Goal: Task Accomplishment & Management: Use online tool/utility

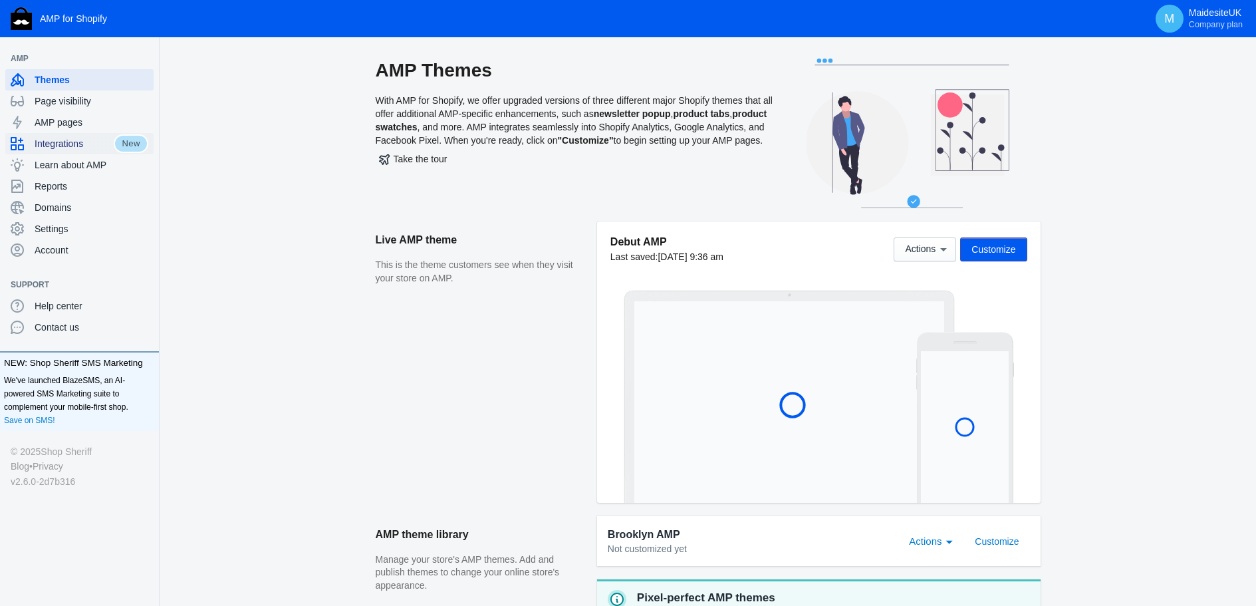
drag, startPoint x: 58, startPoint y: 142, endPoint x: 90, endPoint y: 209, distance: 74.1
click at [58, 142] on span "Integrations" at bounding box center [74, 143] width 79 height 13
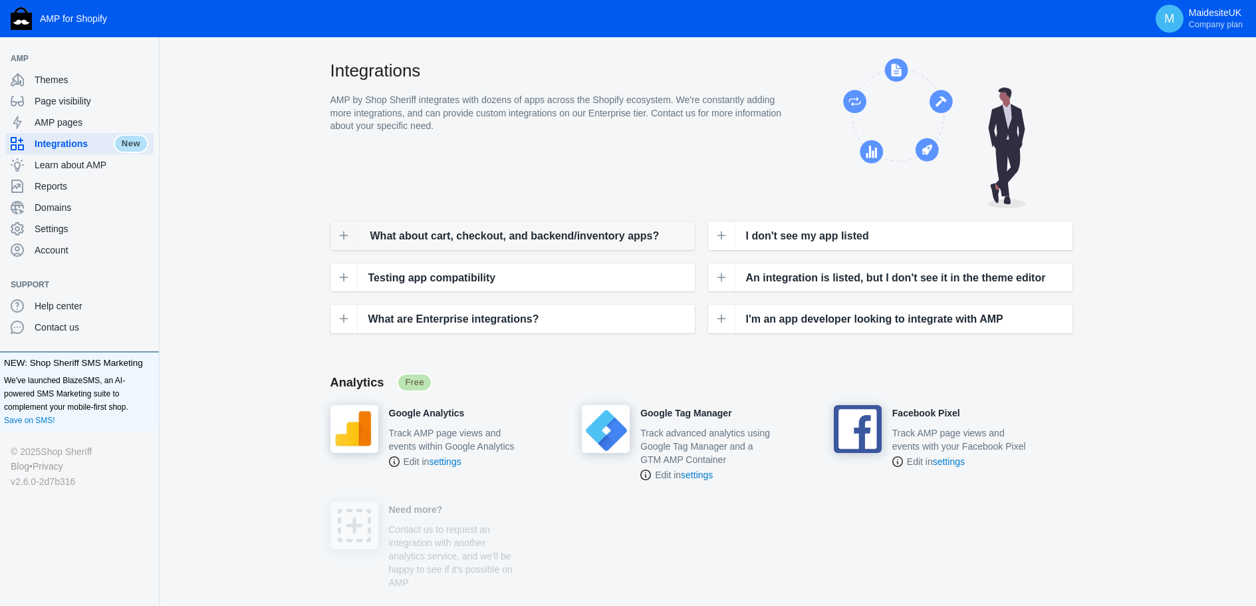
click at [340, 231] on icon at bounding box center [343, 235] width 11 height 11
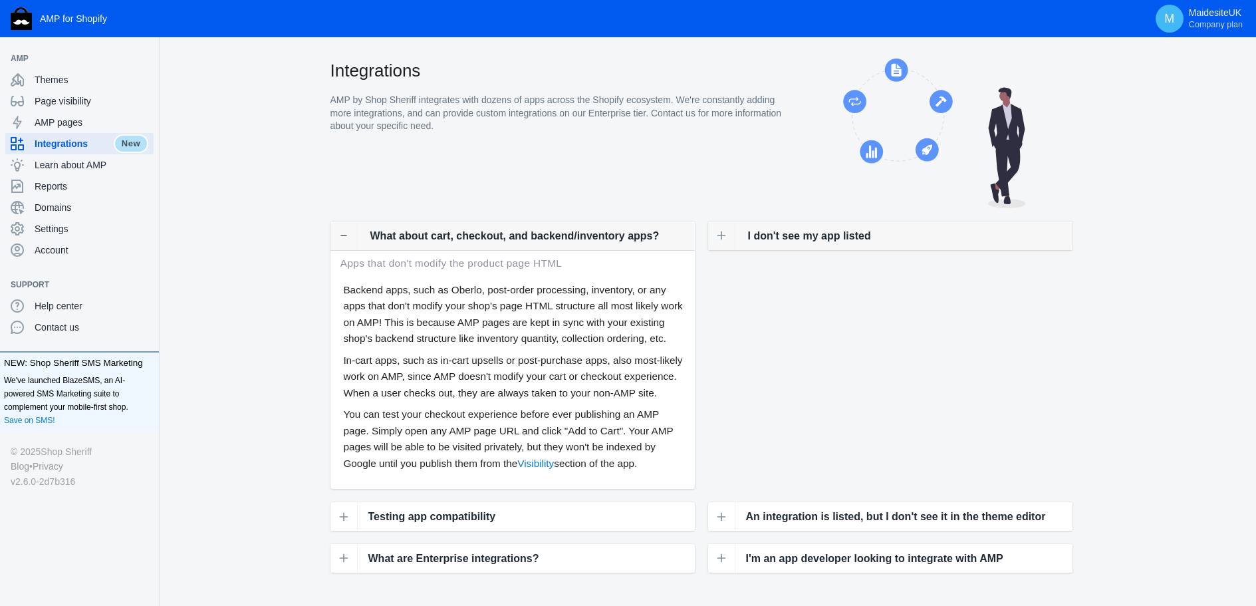
click at [790, 233] on span "I don't see my app listed" at bounding box center [809, 235] width 123 height 17
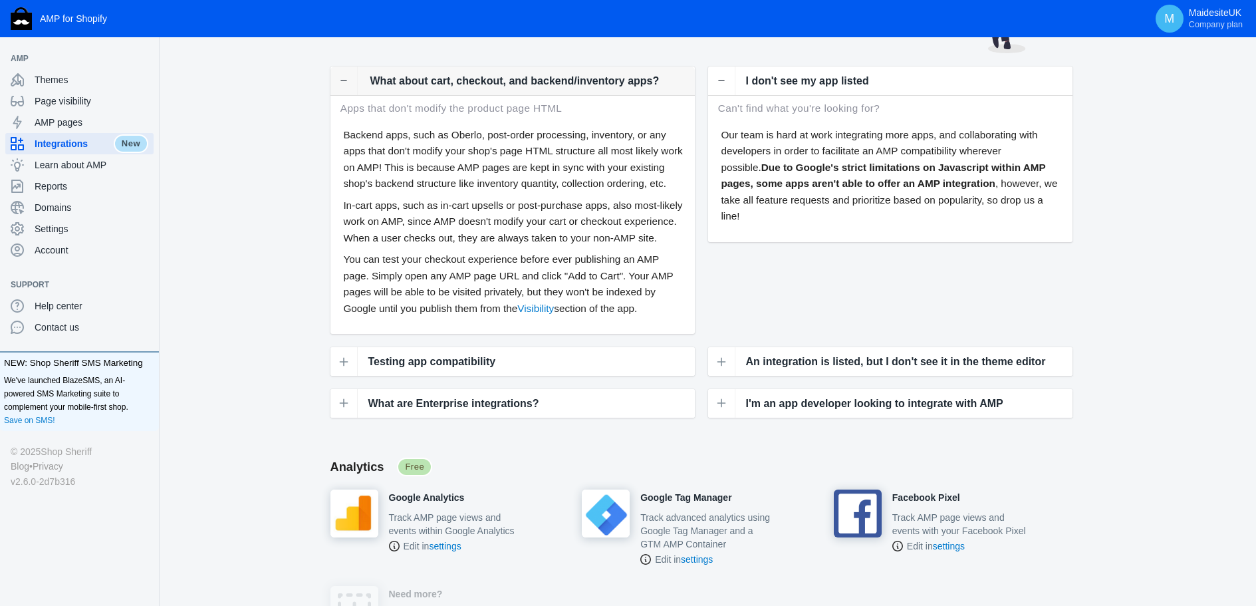
scroll to position [199, 0]
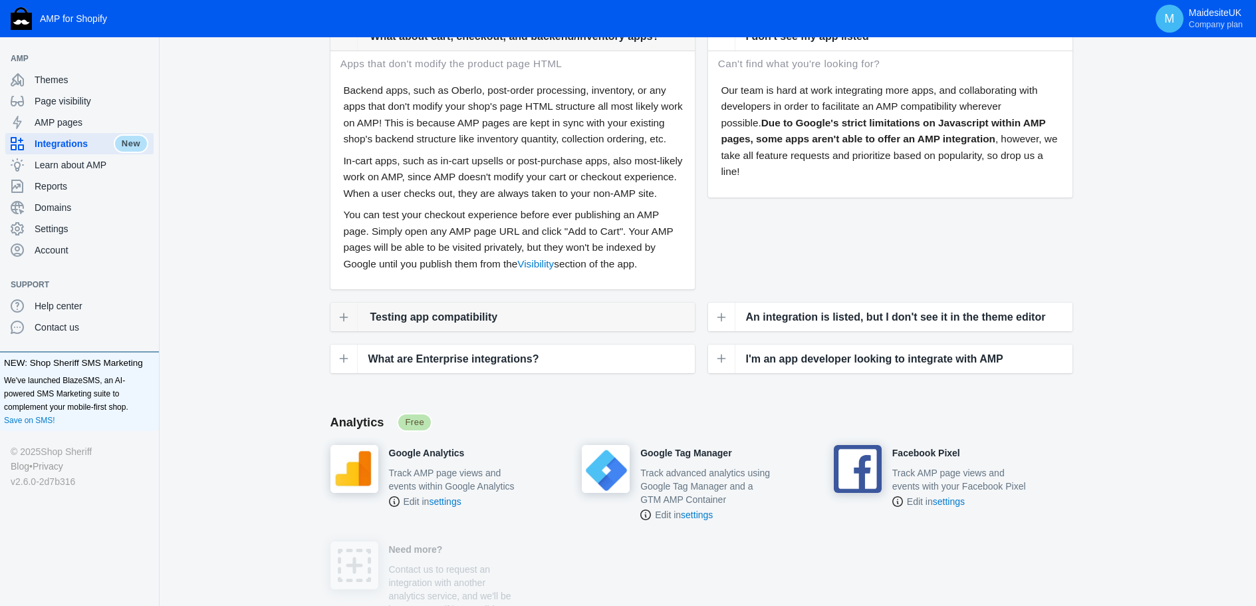
click at [354, 319] on button at bounding box center [343, 317] width 27 height 27
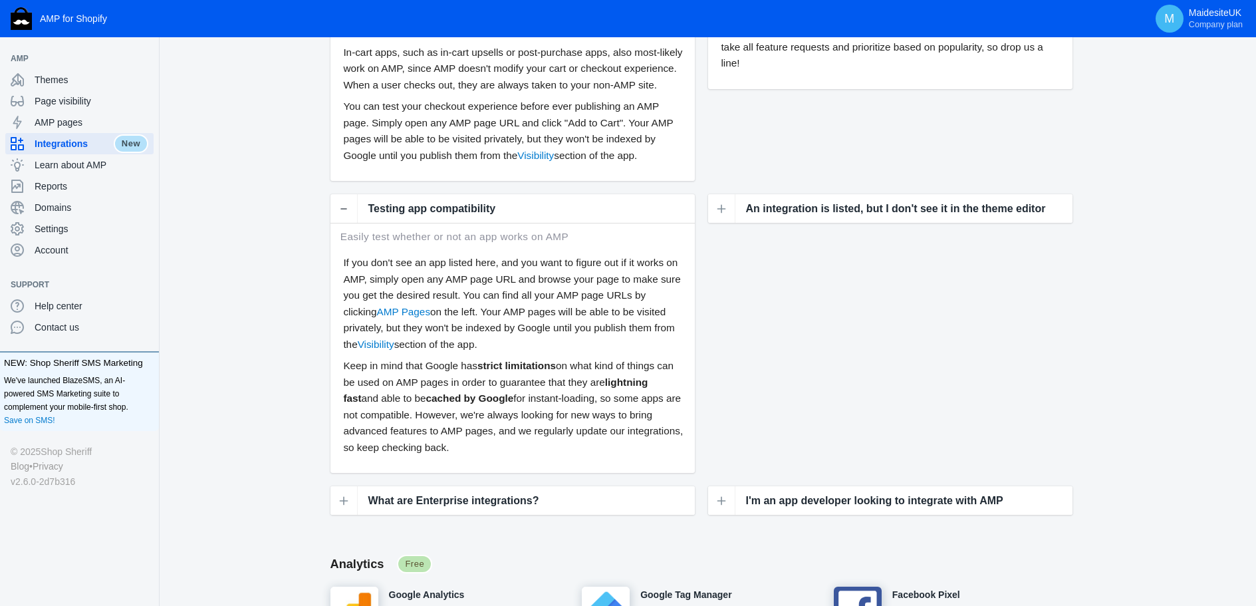
scroll to position [399, 0]
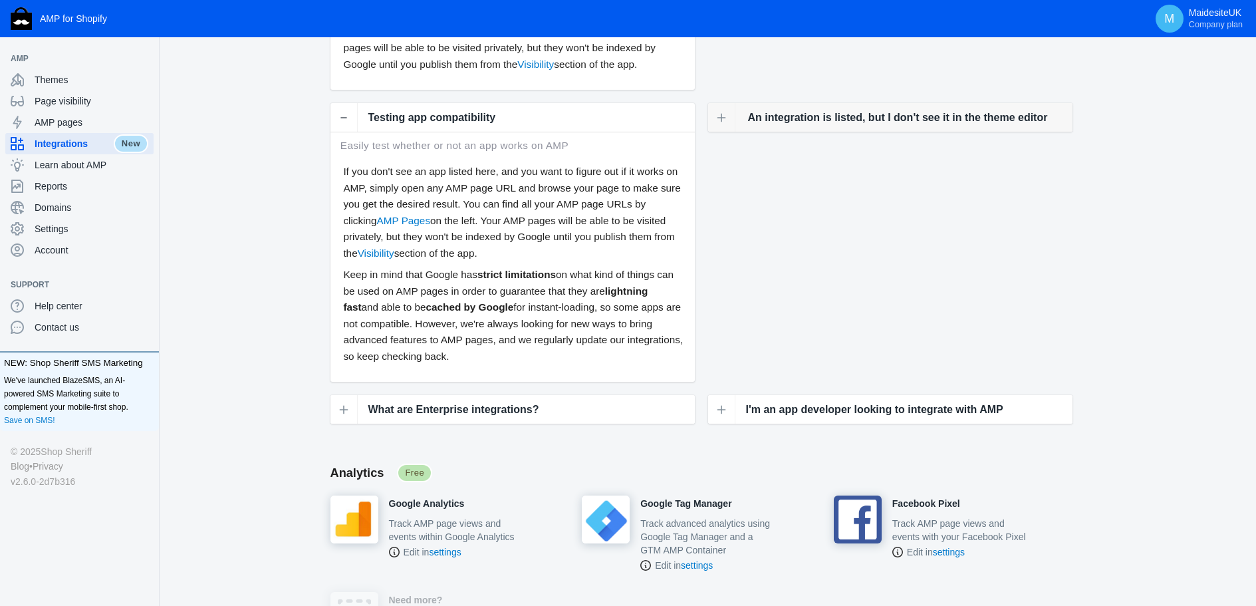
click at [829, 114] on span "An integration is listed, but I don't see it in the theme editor" at bounding box center [898, 117] width 300 height 17
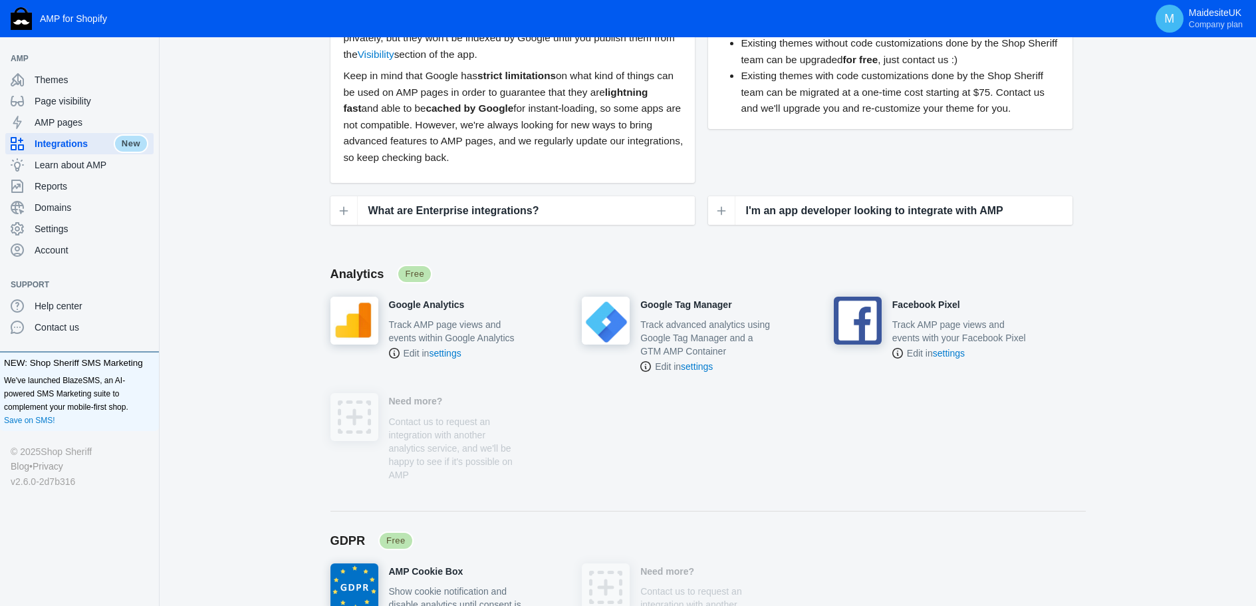
scroll to position [598, 0]
click at [478, 210] on span "What are Enterprise integrations?" at bounding box center [455, 209] width 171 height 17
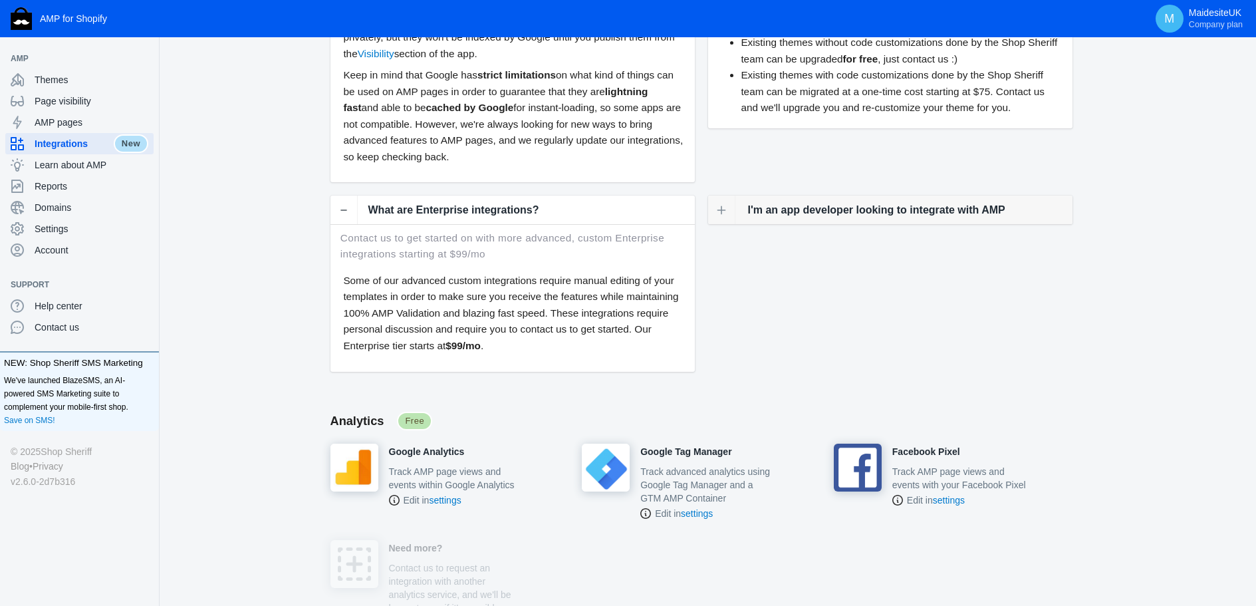
click at [824, 211] on span "I'm an app developer looking to integrate with AMP" at bounding box center [876, 209] width 257 height 17
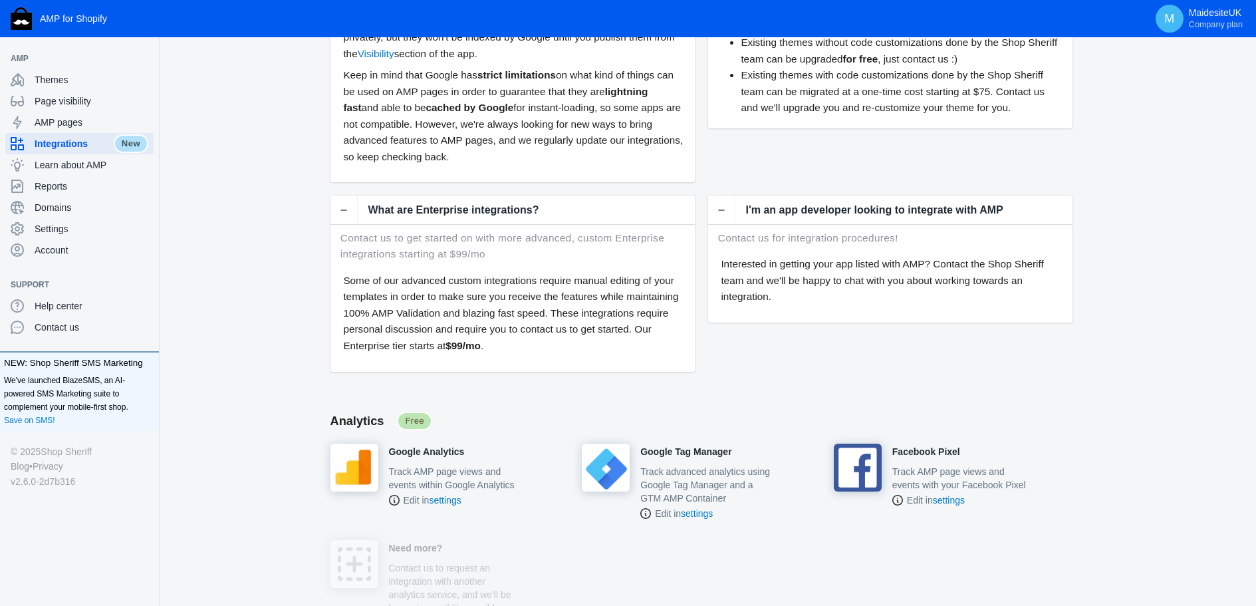
drag, startPoint x: 407, startPoint y: 239, endPoint x: 522, endPoint y: 348, distance: 158.4
click at [522, 348] on div "What are Enterprise integrations? Contact us to get started on with more advanc…" at bounding box center [512, 282] width 364 height 175
click at [502, 294] on p "Some of our advanced custom integrations require manual editing of your templat…" at bounding box center [513, 313] width 340 height 81
drag, startPoint x: 500, startPoint y: 239, endPoint x: 532, endPoint y: 338, distance: 104.1
click at [532, 338] on div "What are Enterprise integrations? Contact us to get started on with more advanc…" at bounding box center [512, 282] width 364 height 175
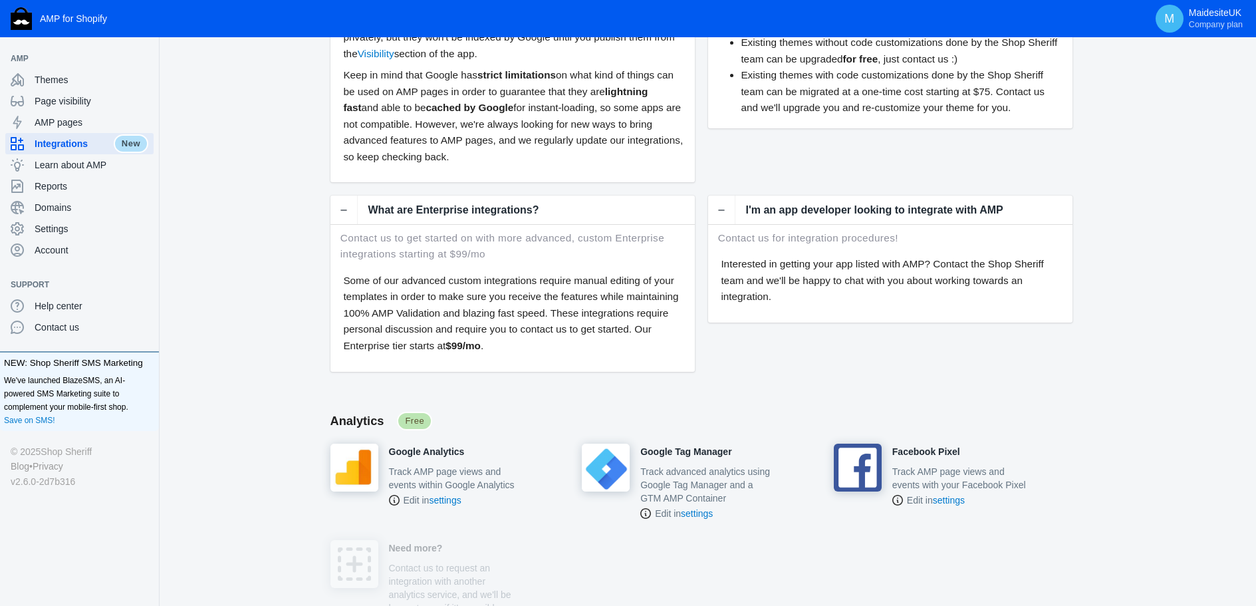
click at [507, 299] on p "Some of our advanced custom integrations require manual editing of your templat…" at bounding box center [513, 313] width 340 height 81
drag, startPoint x: 412, startPoint y: 280, endPoint x: 540, endPoint y: 345, distance: 143.9
click at [540, 345] on p "Some of our advanced custom integrations require manual editing of your templat…" at bounding box center [513, 313] width 340 height 81
click at [526, 306] on p "Some of our advanced custom integrations require manual editing of your templat…" at bounding box center [513, 313] width 340 height 81
drag, startPoint x: 504, startPoint y: 279, endPoint x: 526, endPoint y: 344, distance: 69.0
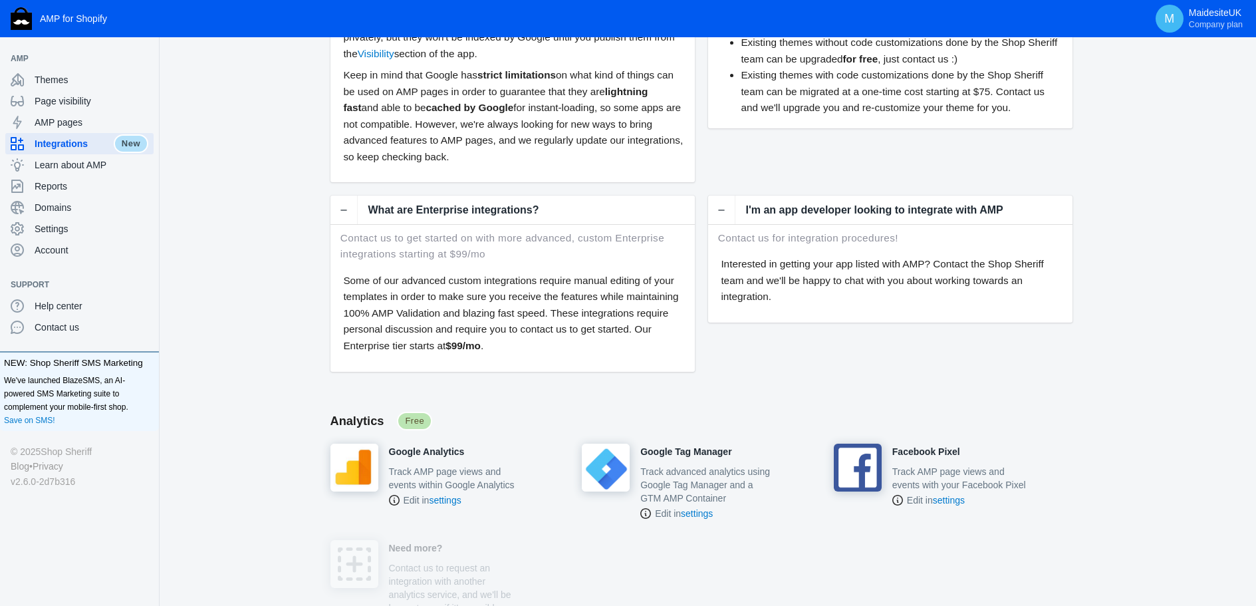
click at [526, 344] on p "Some of our advanced custom integrations require manual editing of your templat…" at bounding box center [513, 313] width 340 height 81
click at [524, 316] on p "Some of our advanced custom integrations require manual editing of your templat…" at bounding box center [513, 313] width 340 height 81
drag, startPoint x: 501, startPoint y: 298, endPoint x: 522, endPoint y: 340, distance: 46.4
click at [522, 340] on p "Some of our advanced custom integrations require manual editing of your templat…" at bounding box center [513, 313] width 340 height 81
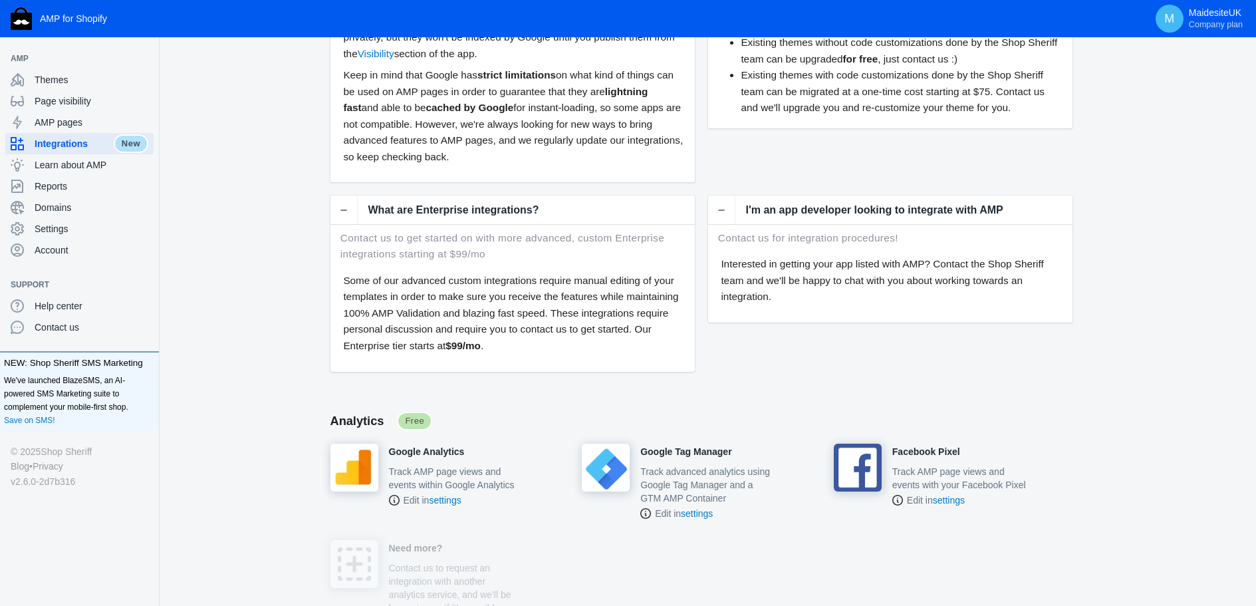
drag, startPoint x: 503, startPoint y: 334, endPoint x: 509, endPoint y: 346, distance: 13.4
click at [509, 346] on p "Some of our advanced custom integrations require manual editing of your templat…" at bounding box center [513, 313] width 340 height 81
click at [454, 310] on p "Some of our advanced custom integrations require manual editing of your templat…" at bounding box center [513, 313] width 340 height 81
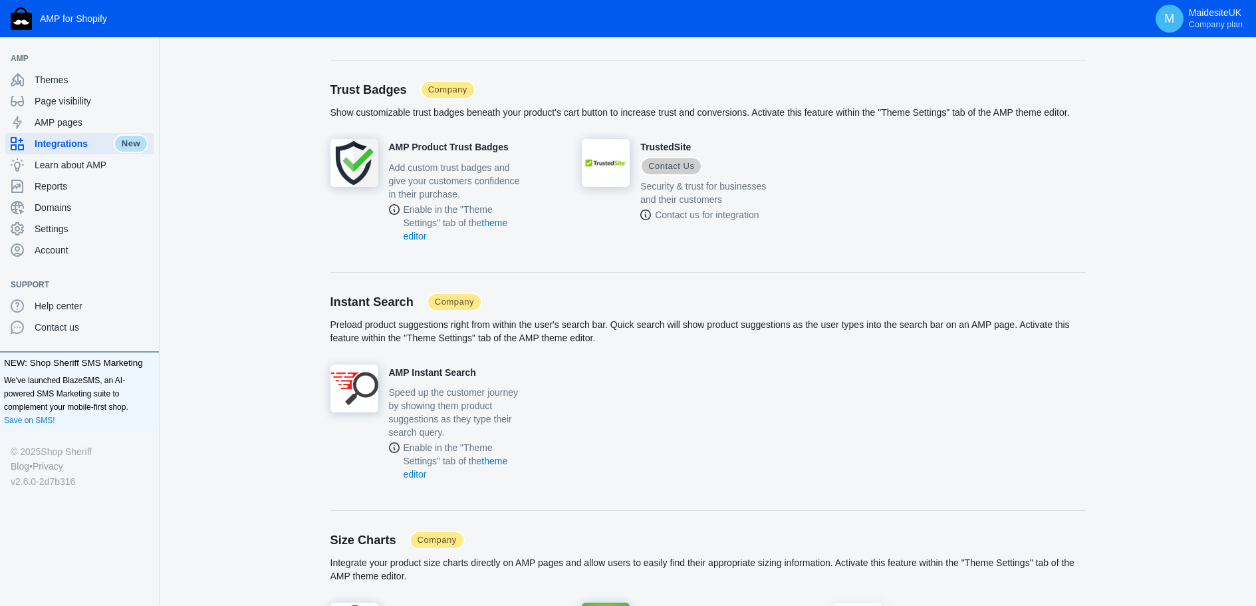
scroll to position [3058, 0]
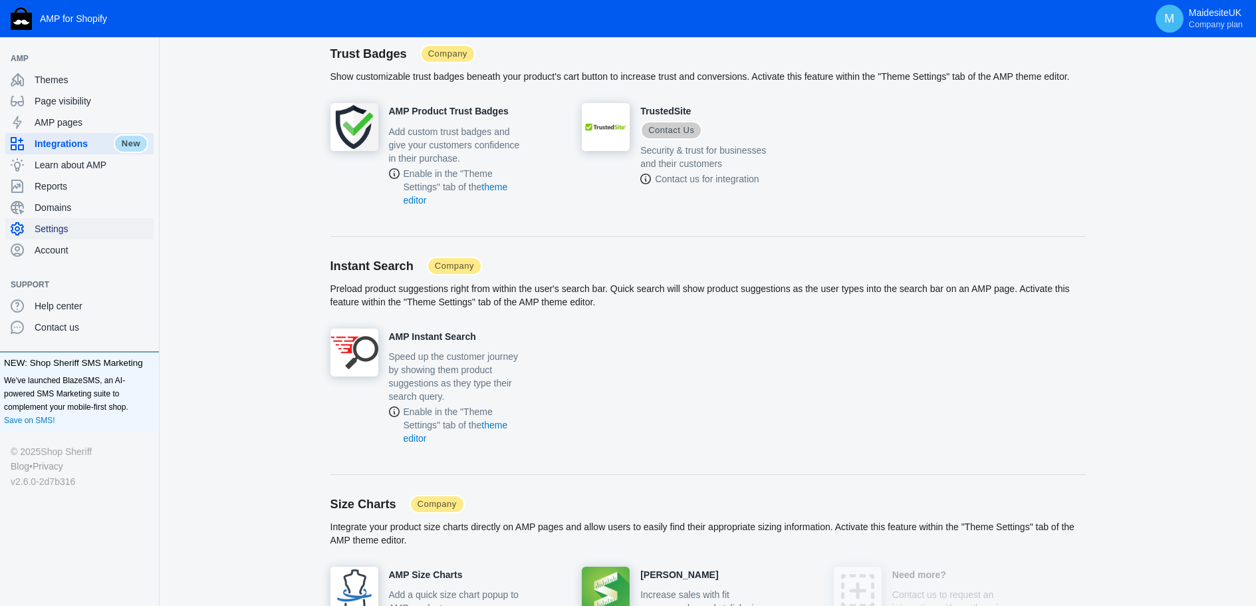
click at [58, 231] on span "Settings" at bounding box center [92, 228] width 114 height 13
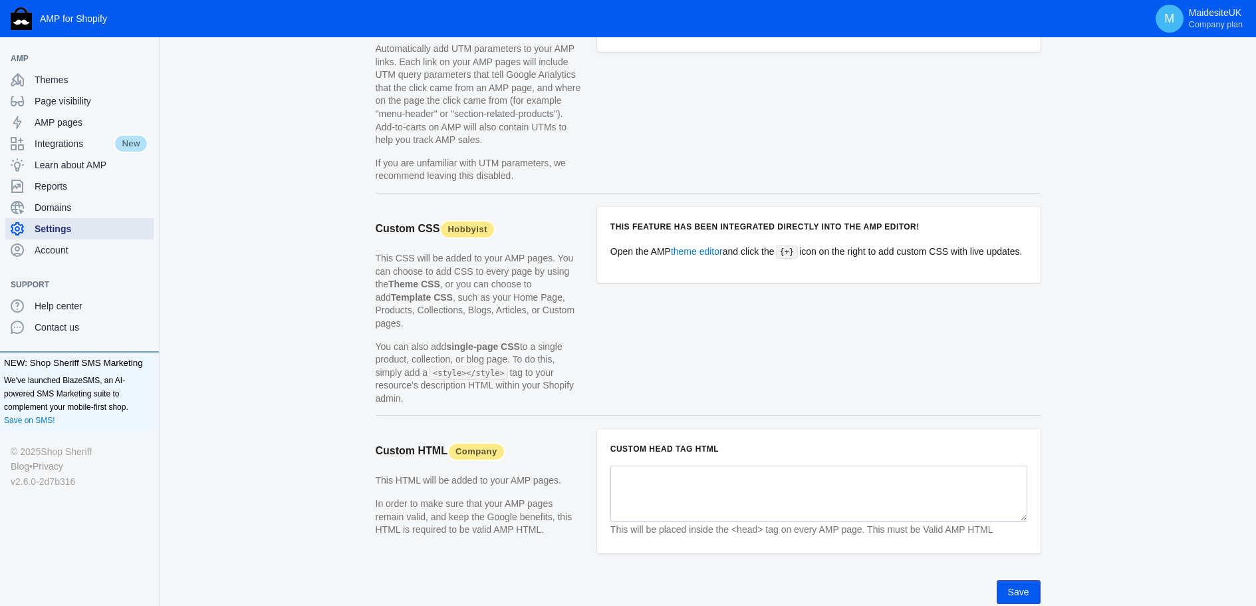
scroll to position [1218, 0]
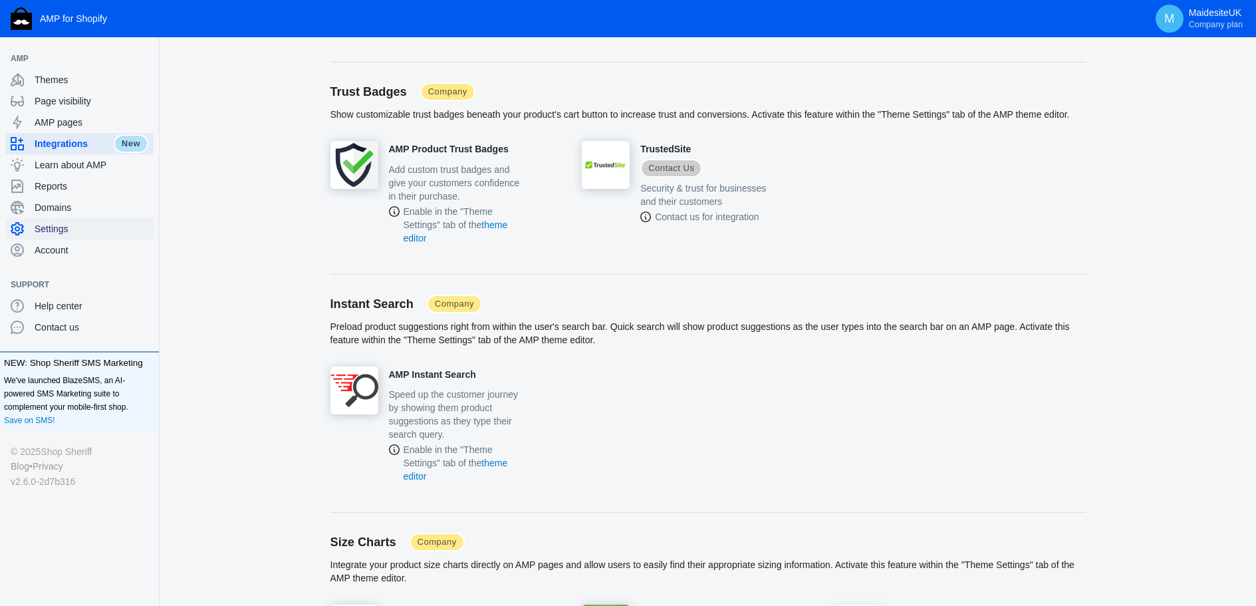
scroll to position [2320, 0]
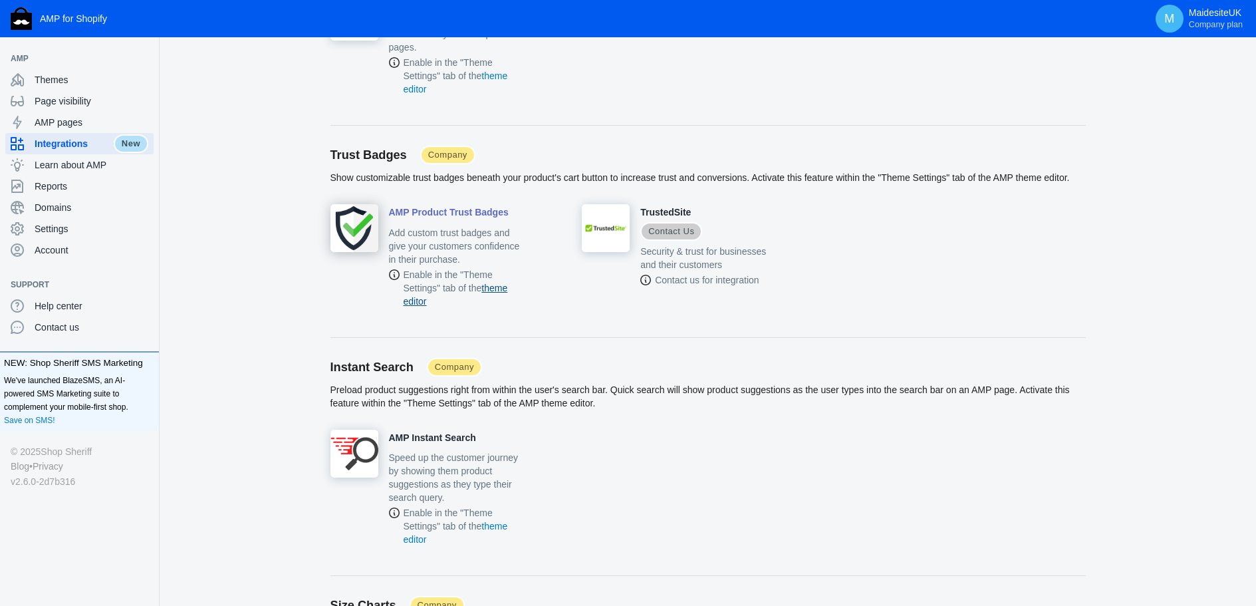
click at [508, 287] on link "theme editor" at bounding box center [456, 295] width 104 height 24
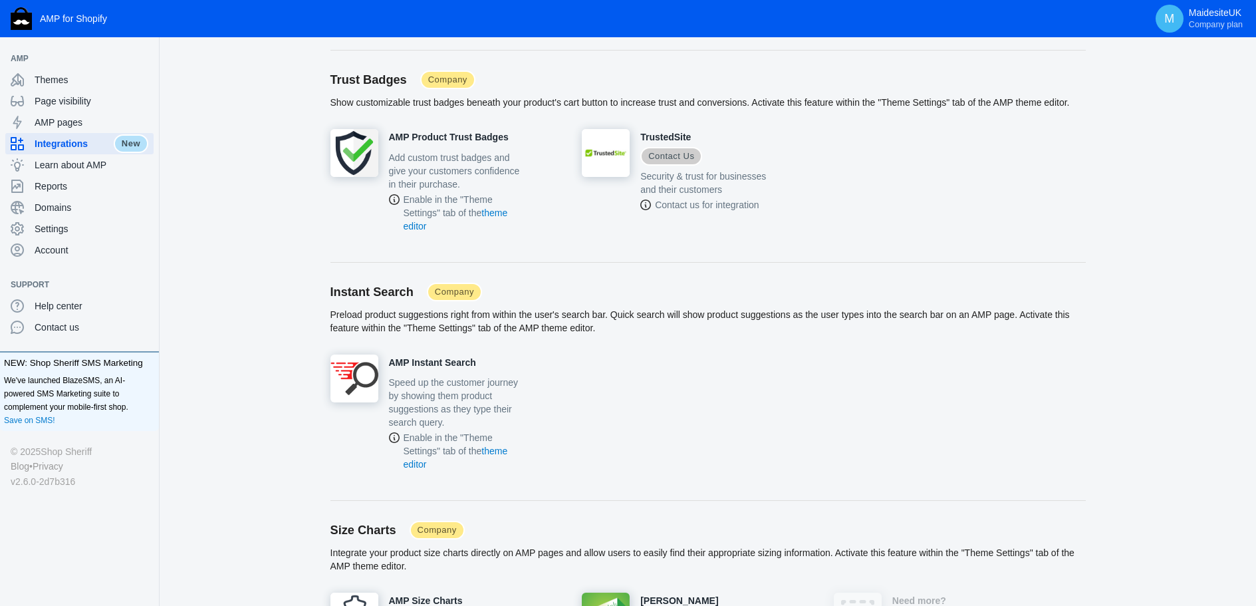
scroll to position [2453, 0]
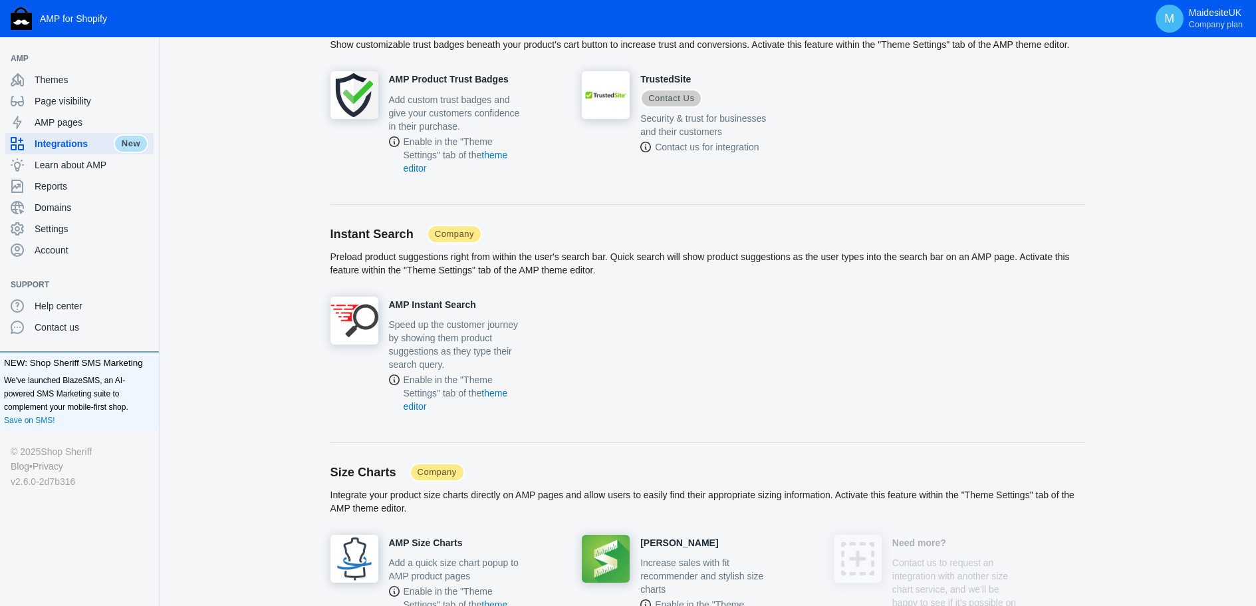
click at [662, 359] on div "AMP Instant Search Speed up the customer journey by showing them product sugges…" at bounding box center [707, 364] width 755 height 136
click at [646, 330] on div "AMP Instant Search Speed up the customer journey by showing them product sugges…" at bounding box center [707, 364] width 755 height 136
click at [1171, 288] on integrations "Integrations AMP by Shop Sheriff integrates with dozens of apps across the Shop…" at bounding box center [708, 322] width 1096 height 5433
drag, startPoint x: 493, startPoint y: 257, endPoint x: 687, endPoint y: 279, distance: 195.3
click at [687, 279] on div "Instant Search Company Preload product suggestions right from within the user's…" at bounding box center [707, 261] width 755 height 72
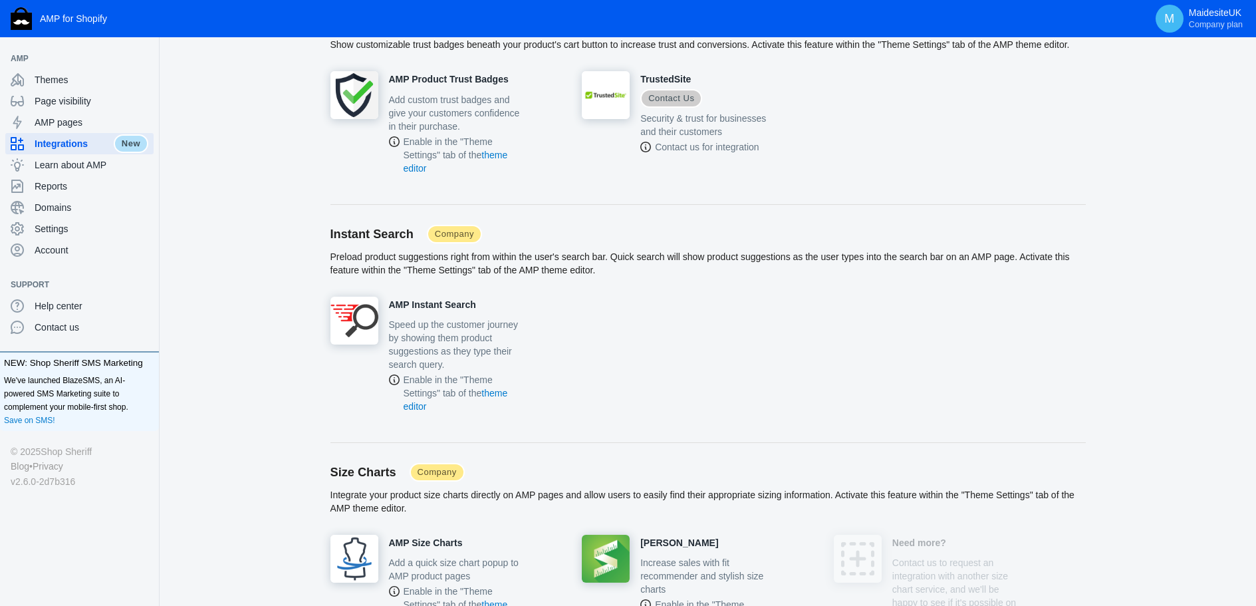
click at [687, 280] on div "Instant Search Company Preload product suggestions right from within the user's…" at bounding box center [707, 261] width 755 height 72
click at [623, 281] on div "Instant Search Company Preload product suggestions right from within the user's…" at bounding box center [707, 261] width 755 height 72
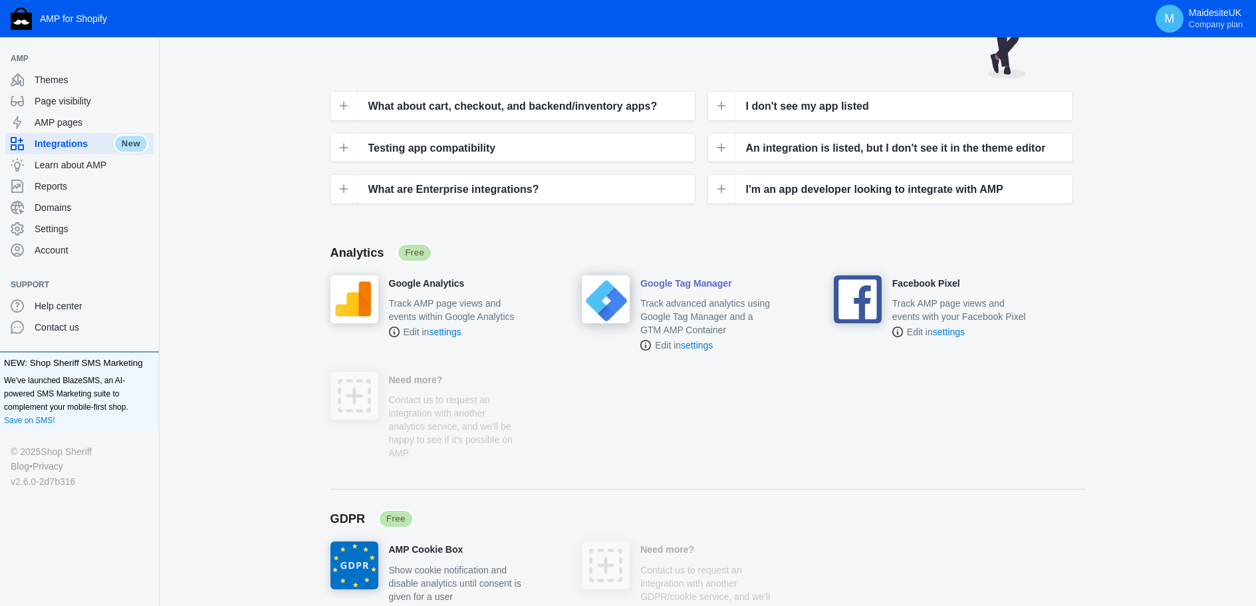
scroll to position [0, 0]
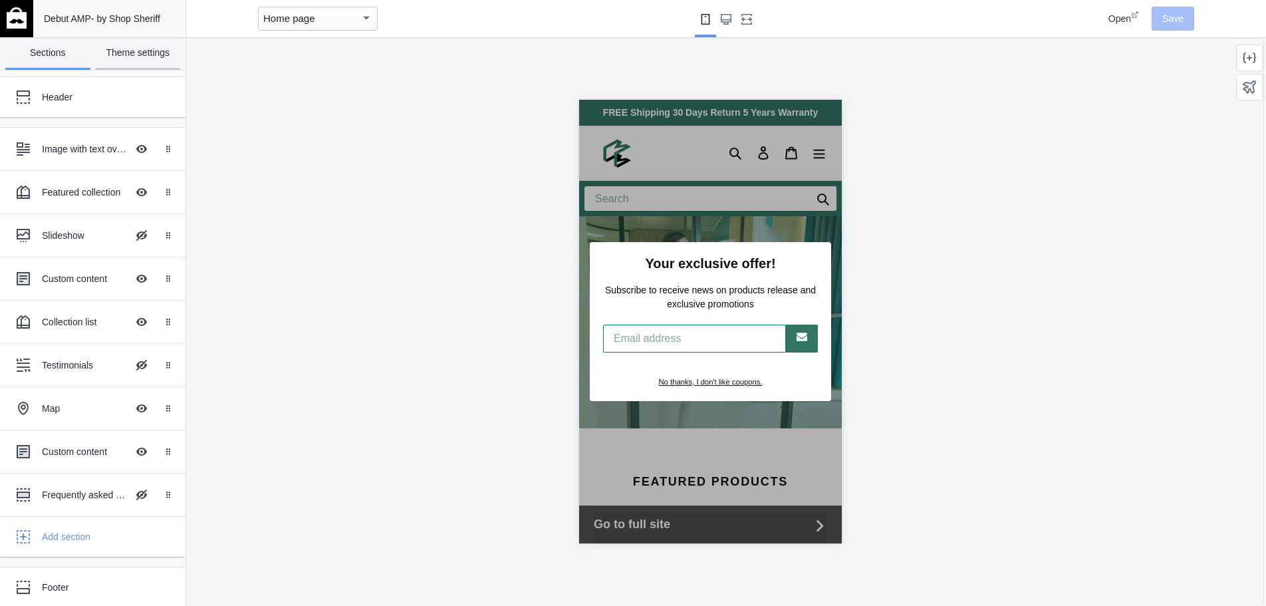
click at [143, 59] on link "Theme settings" at bounding box center [138, 53] width 85 height 33
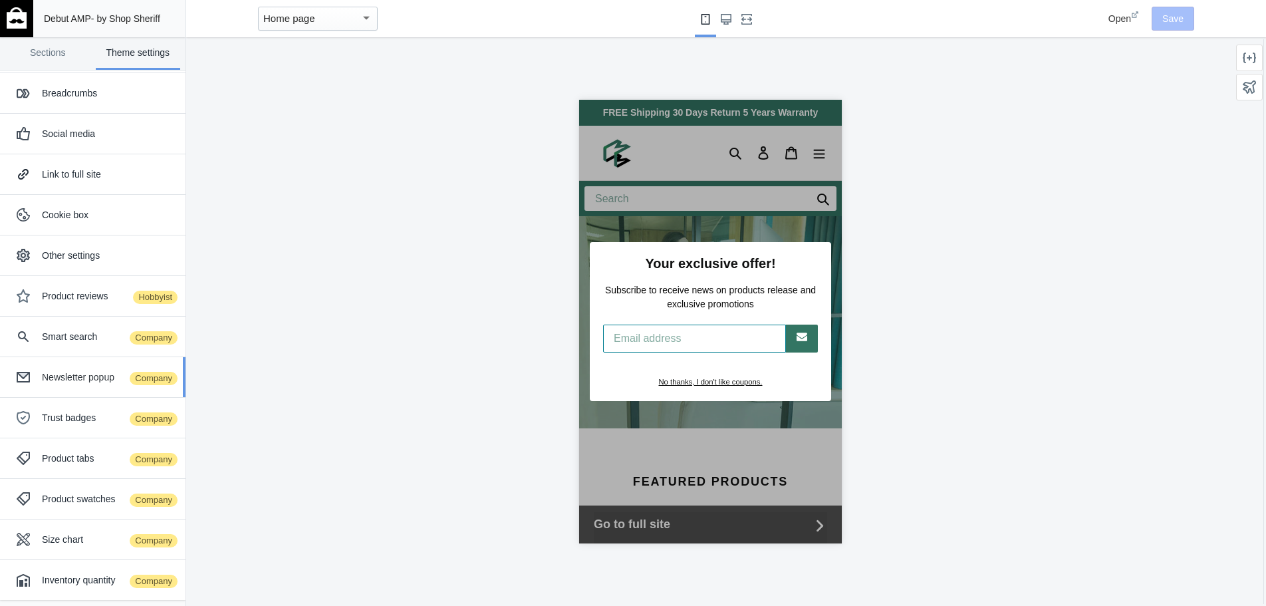
scroll to position [86, 0]
click at [80, 374] on div "Newsletter popup Company" at bounding box center [109, 376] width 134 height 13
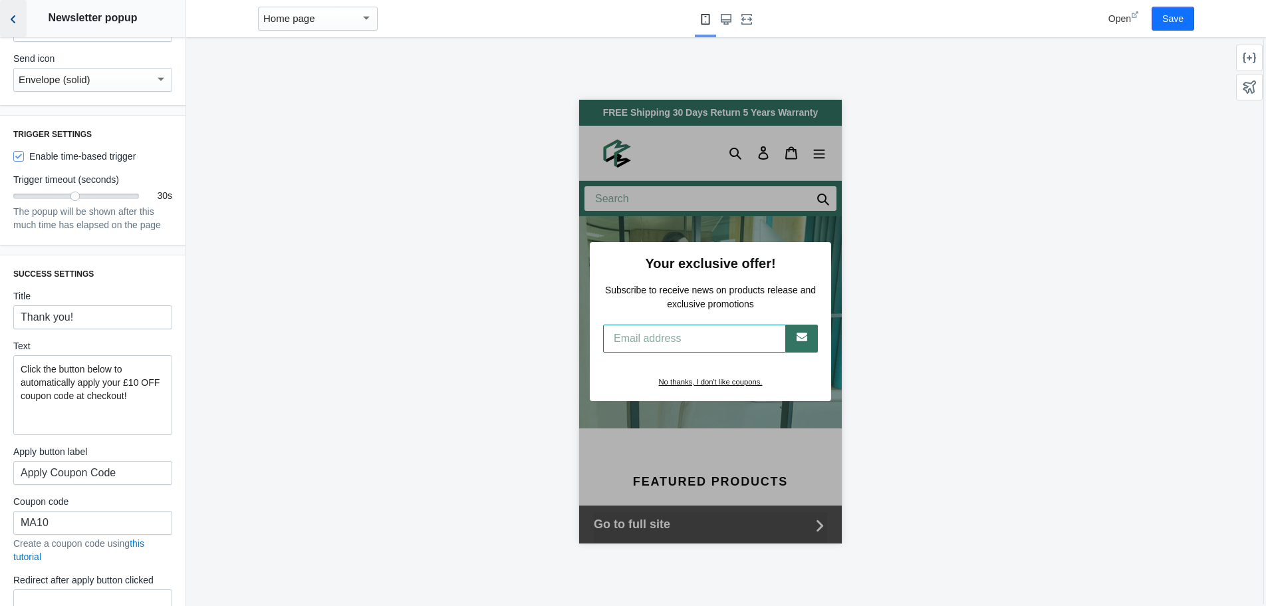
click at [9, 27] on button "Back to sections" at bounding box center [13, 18] width 27 height 37
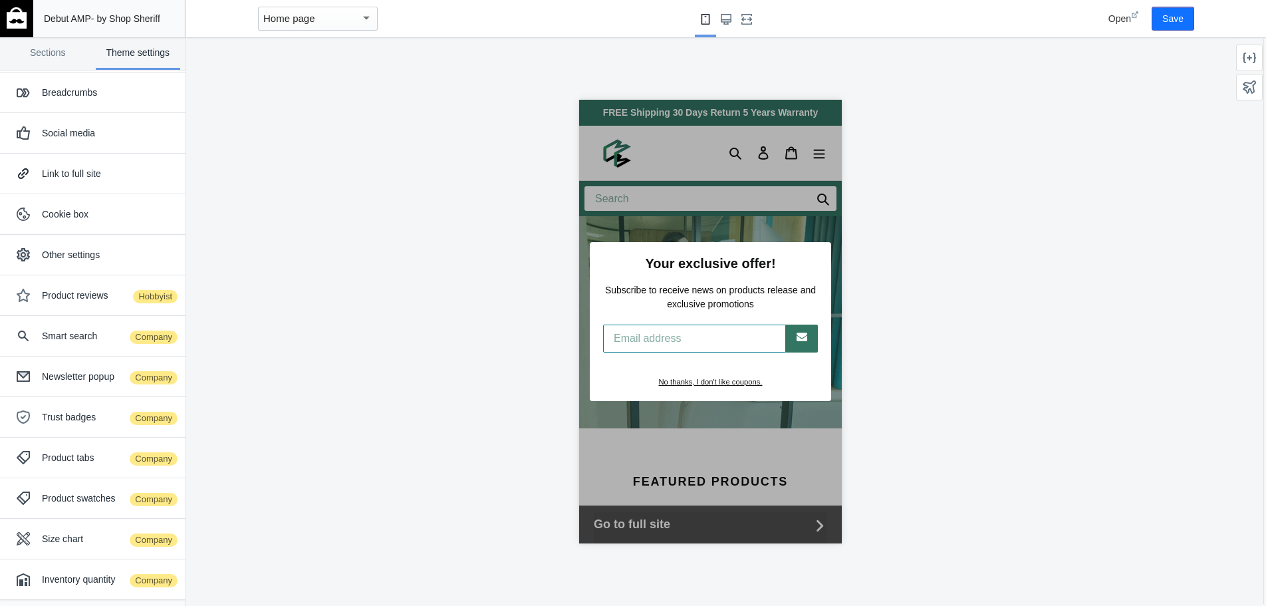
scroll to position [933, 0]
click at [73, 422] on div "Trust badges Company" at bounding box center [109, 416] width 134 height 13
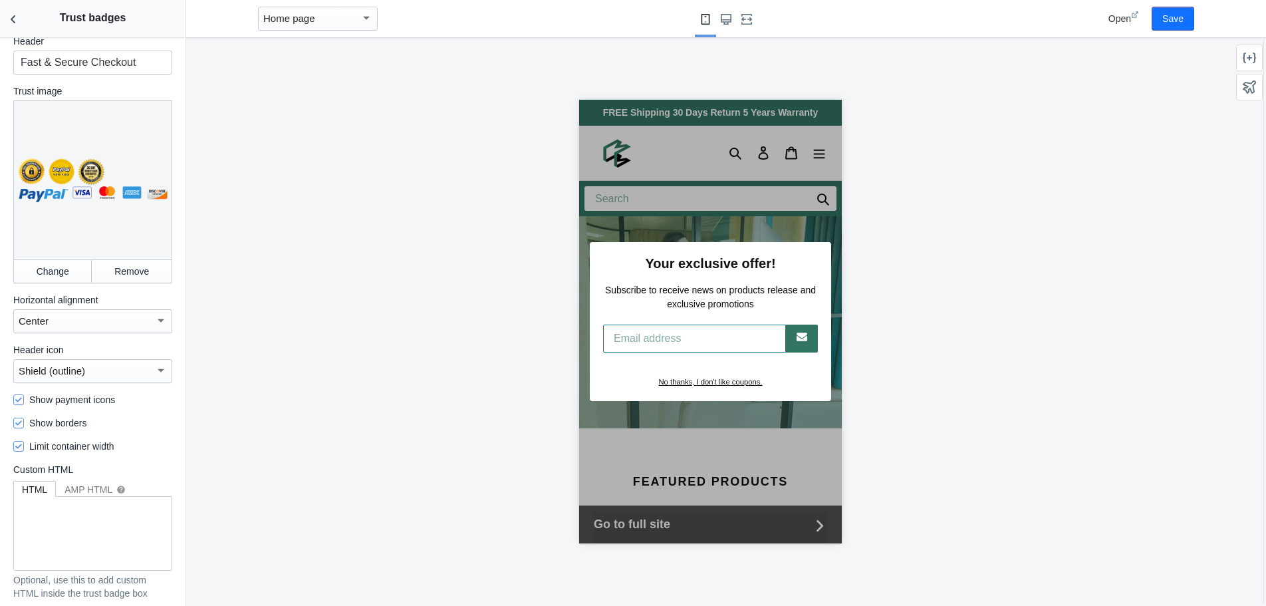
scroll to position [0, 0]
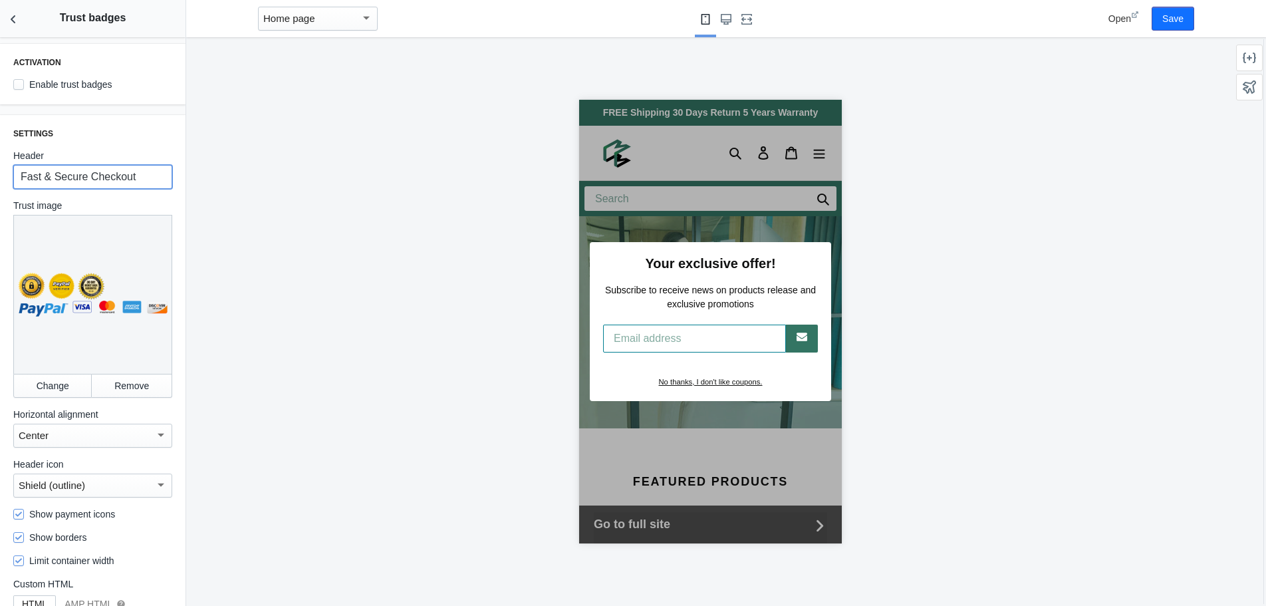
click at [102, 173] on input "Fast & Secure Checkout" at bounding box center [92, 177] width 159 height 24
click at [21, 80] on input "Enable trust badges" at bounding box center [18, 84] width 11 height 11
checkbox input "true"
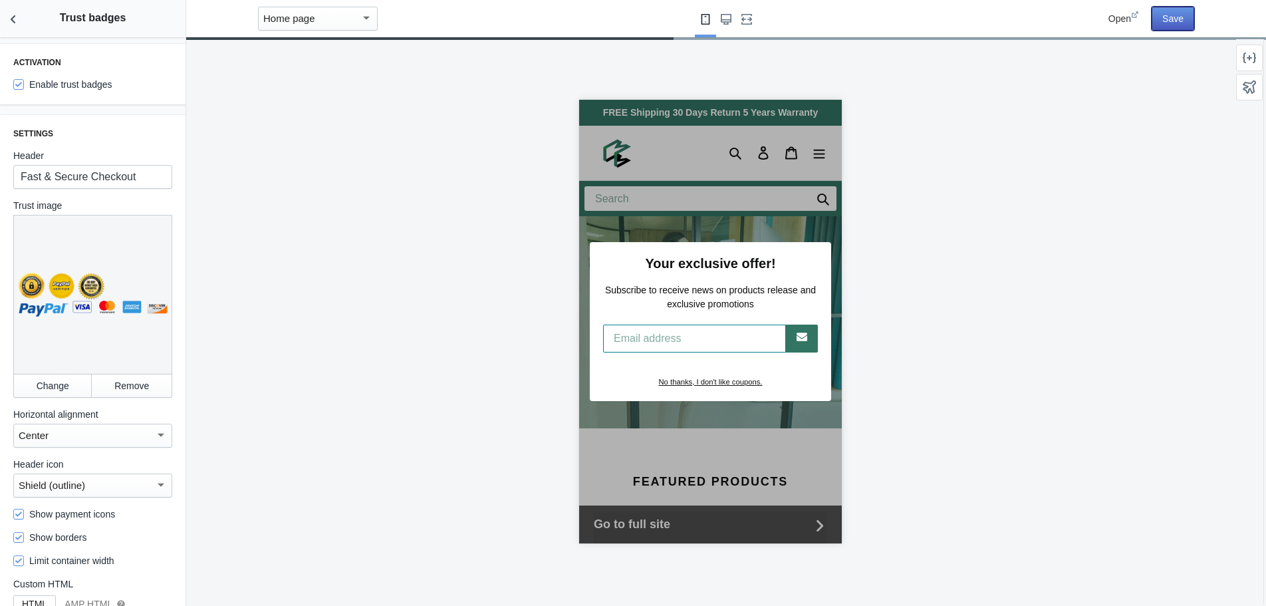
click at [1177, 17] on button "Save" at bounding box center [1172, 19] width 43 height 24
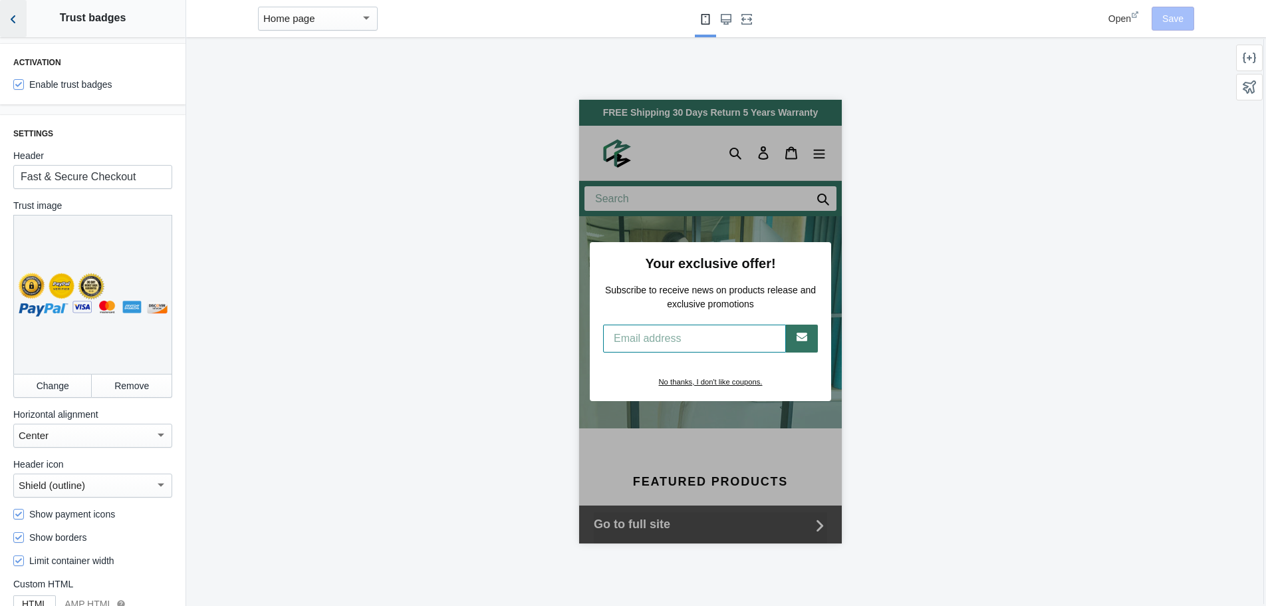
click at [11, 13] on icon "Back to sections" at bounding box center [13, 19] width 13 height 13
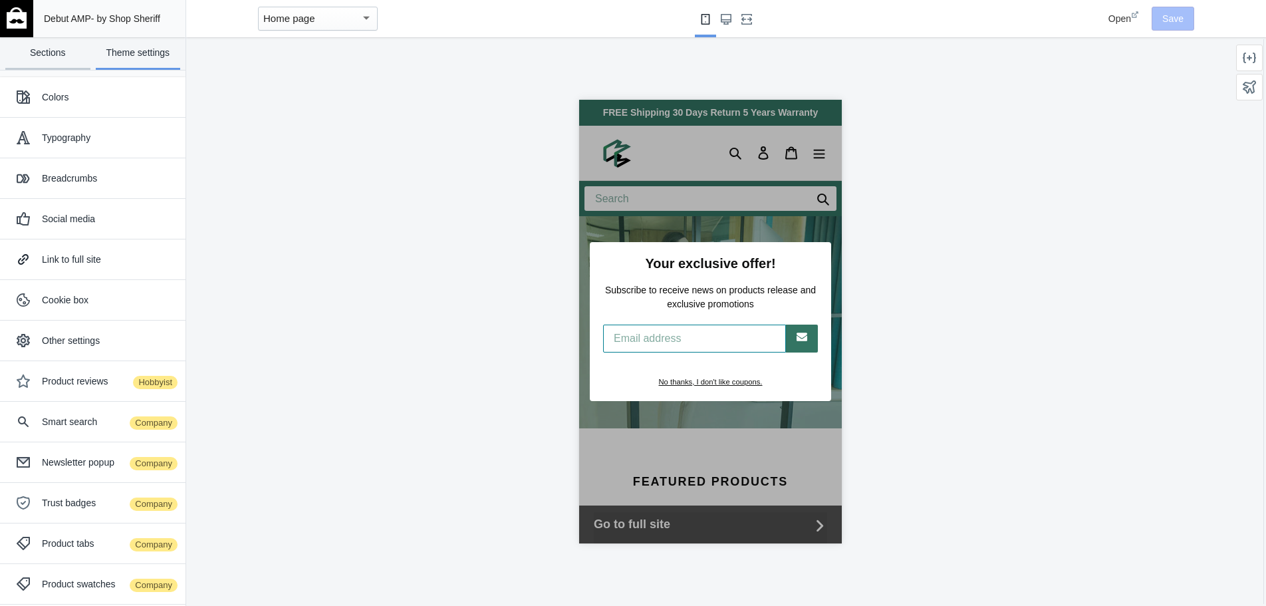
click at [40, 52] on link "Sections" at bounding box center [47, 53] width 85 height 33
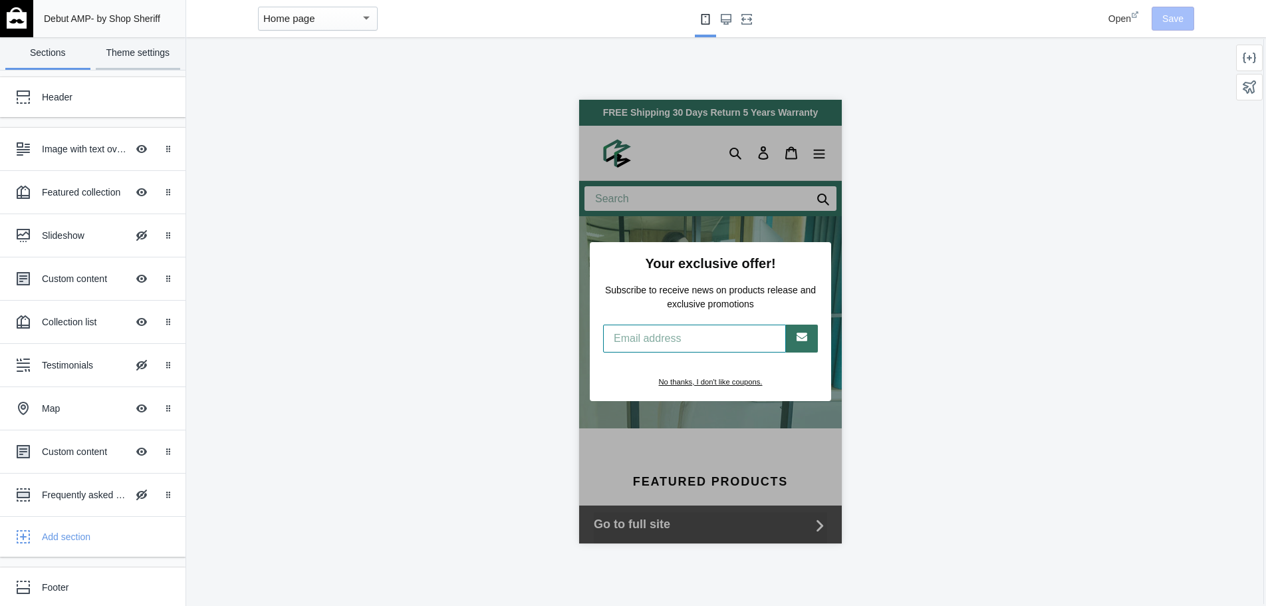
click at [127, 51] on link "Theme settings" at bounding box center [138, 53] width 85 height 33
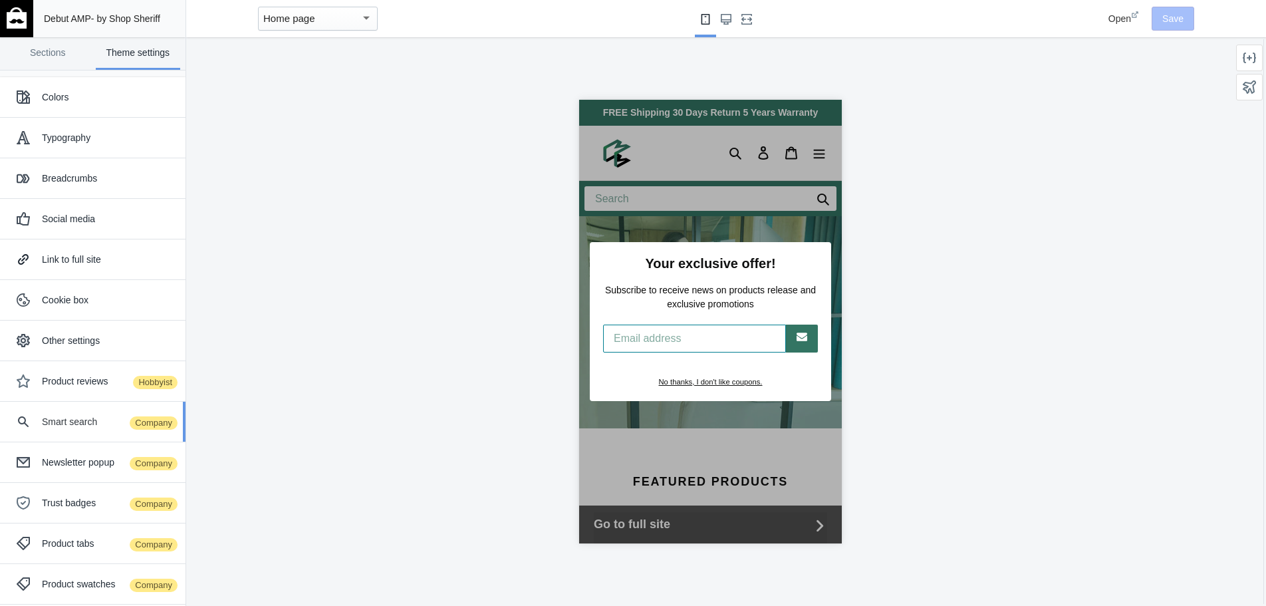
scroll to position [66, 0]
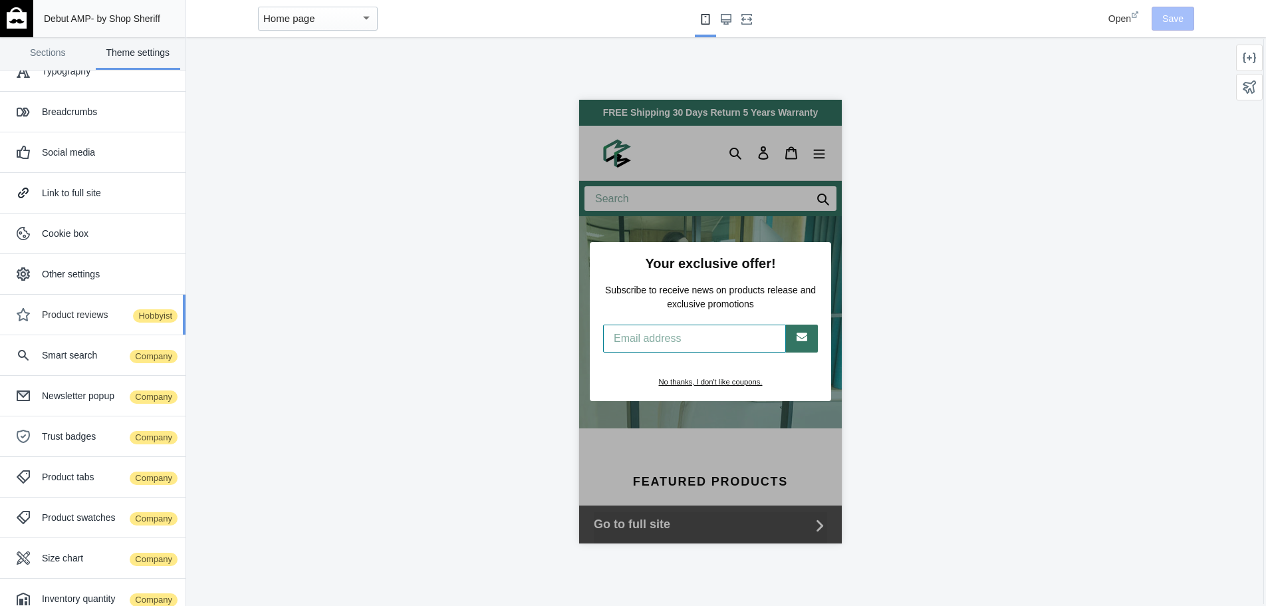
click at [90, 314] on div "Product reviews Hobbyist" at bounding box center [109, 314] width 134 height 13
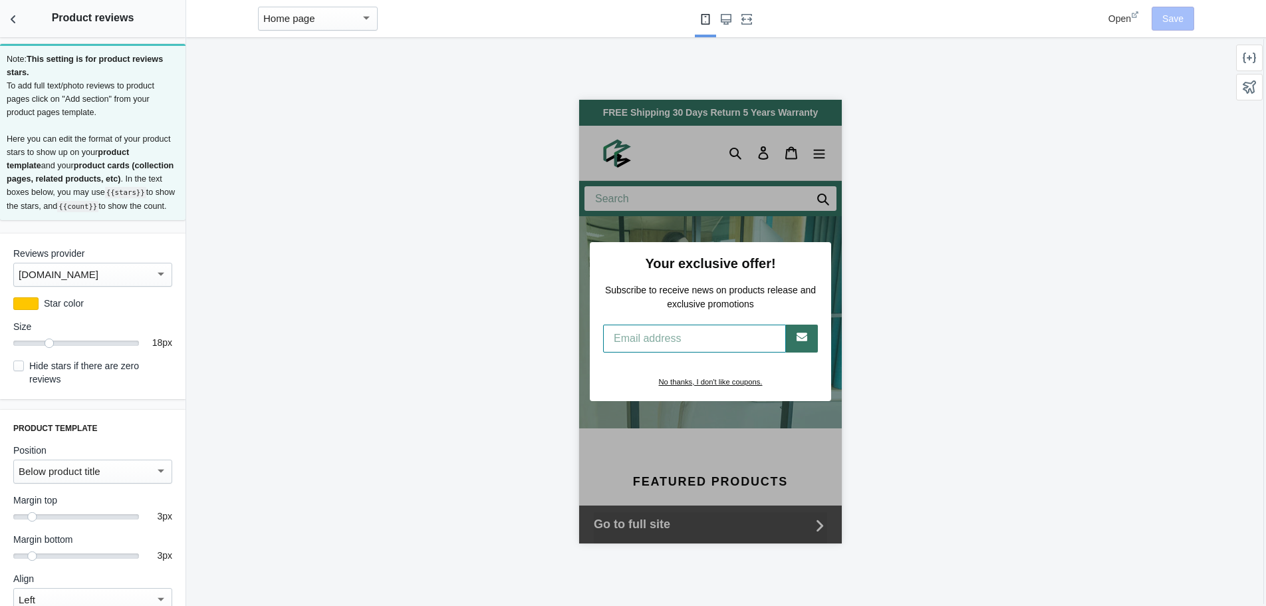
click at [69, 283] on div "[DOMAIN_NAME]" at bounding box center [87, 275] width 136 height 16
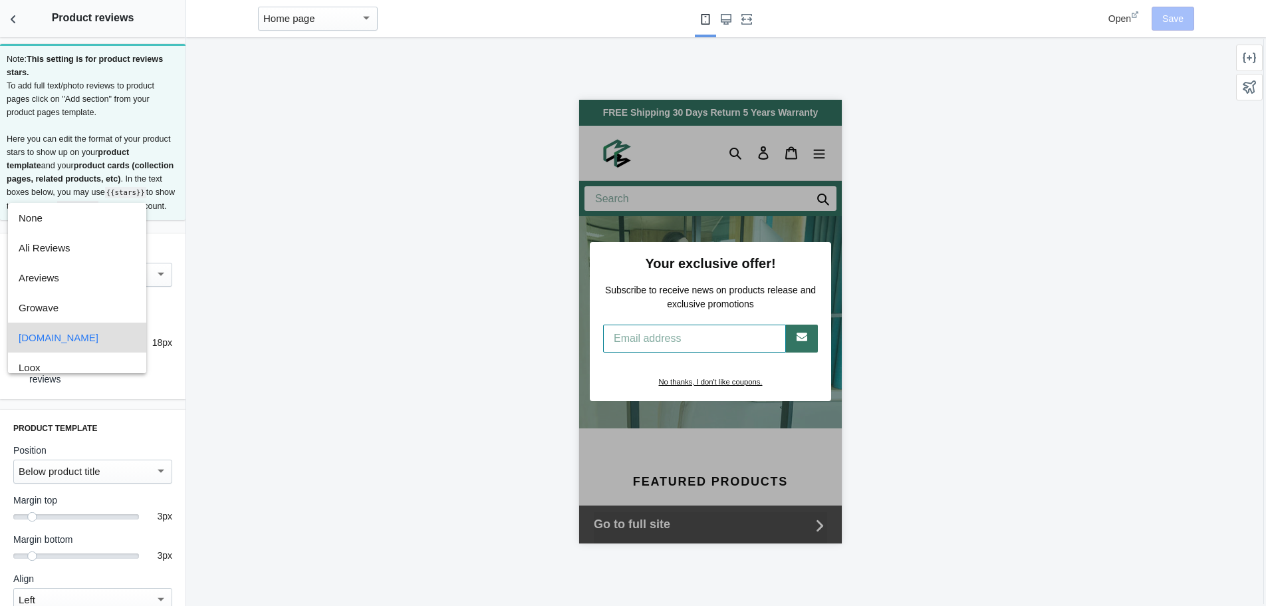
scroll to position [50, 0]
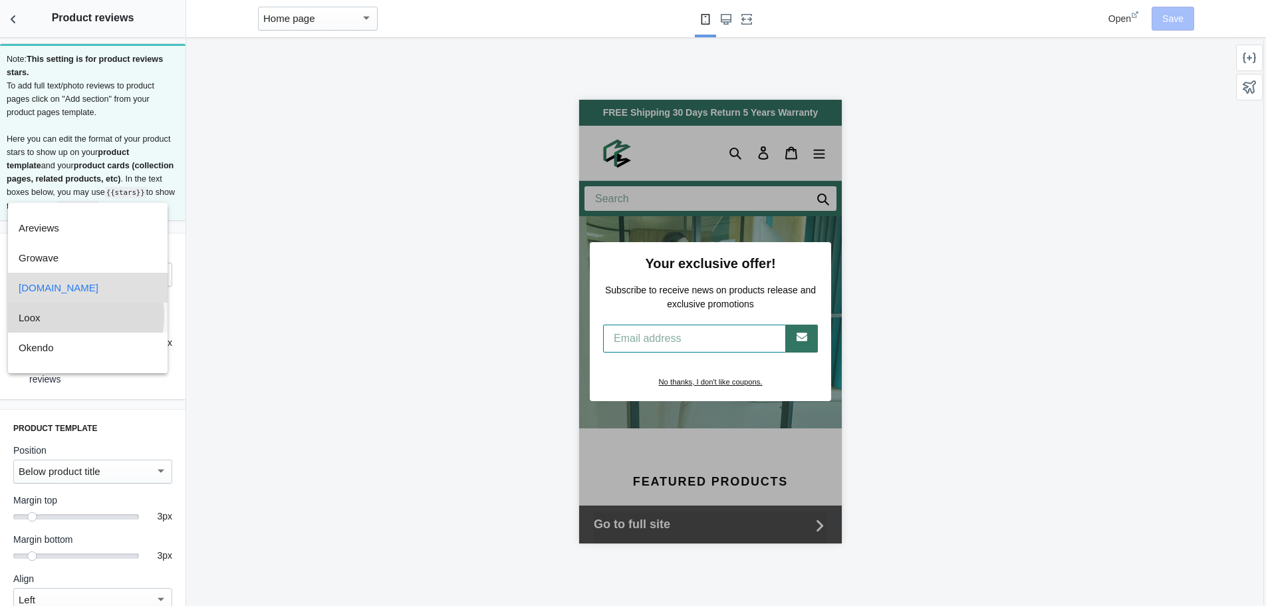
click at [64, 316] on span "Loox" at bounding box center [88, 317] width 138 height 30
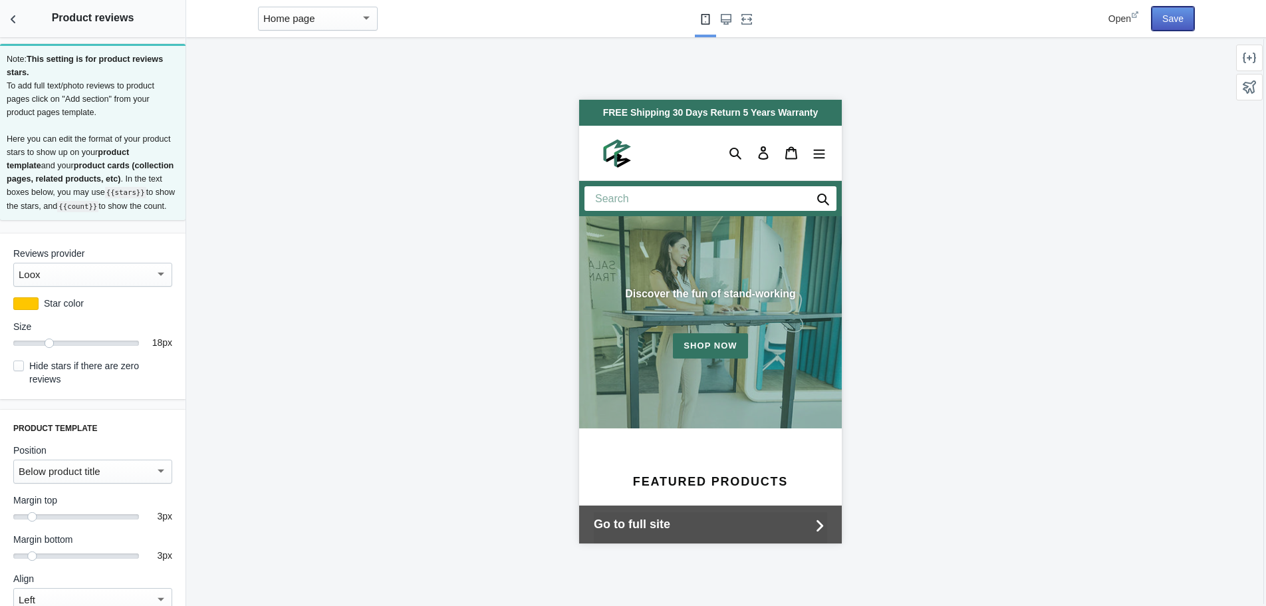
scroll to position [0, 0]
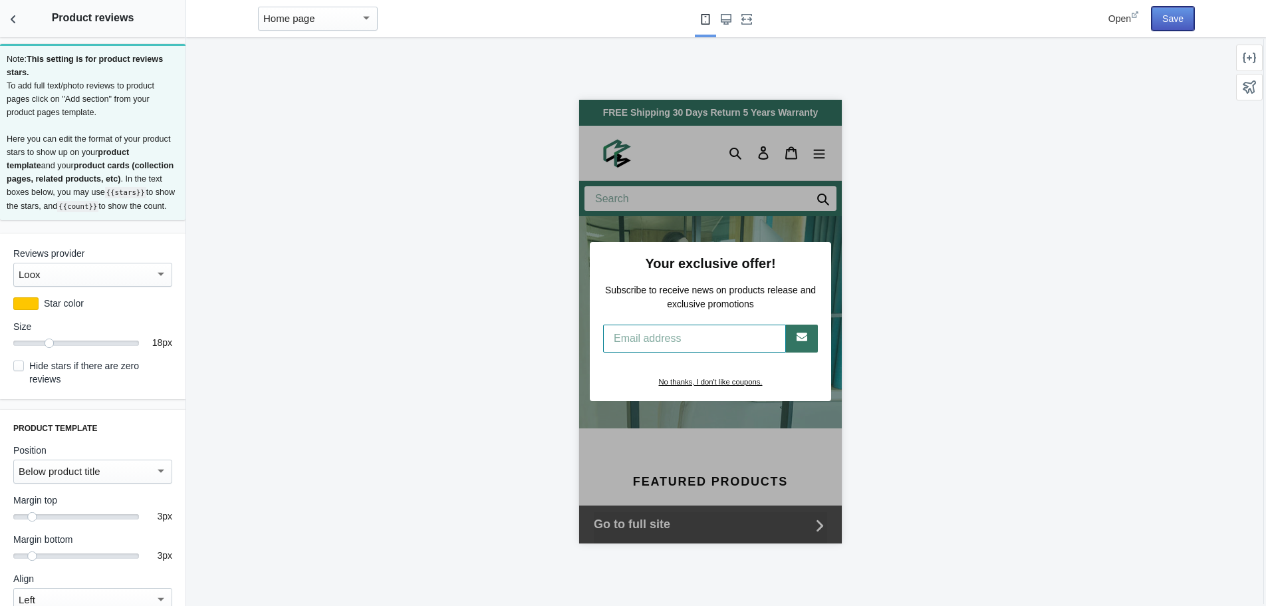
click at [1165, 13] on button "Save" at bounding box center [1172, 19] width 43 height 24
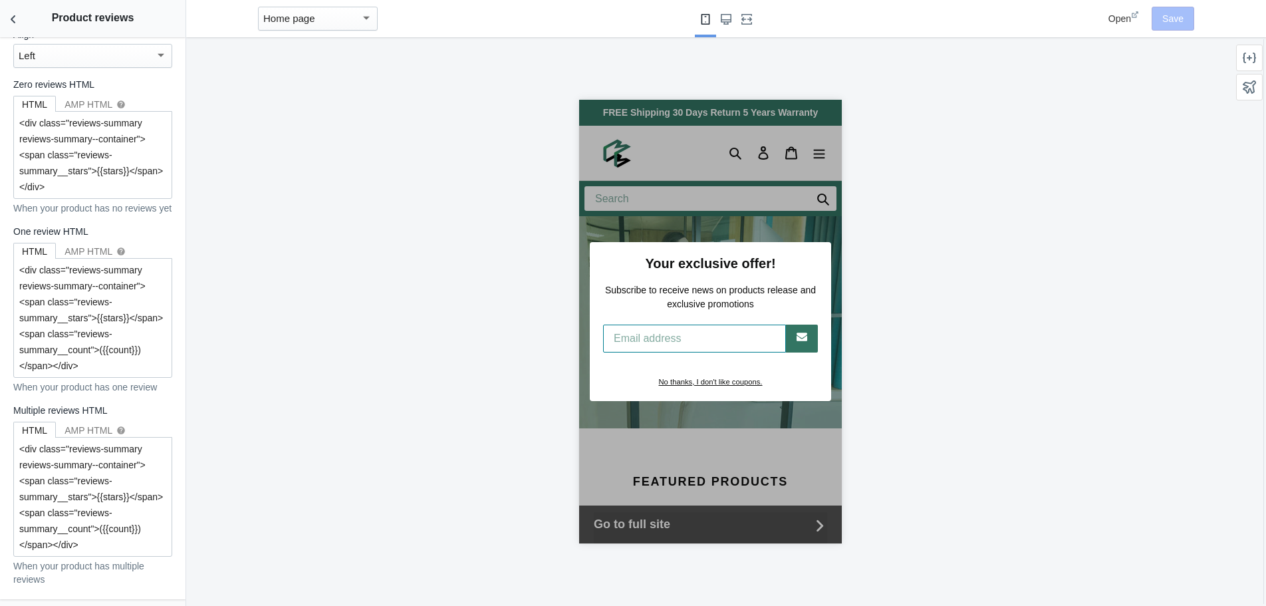
scroll to position [1359, 0]
click at [15, 16] on use "Back to sections" at bounding box center [13, 19] width 5 height 8
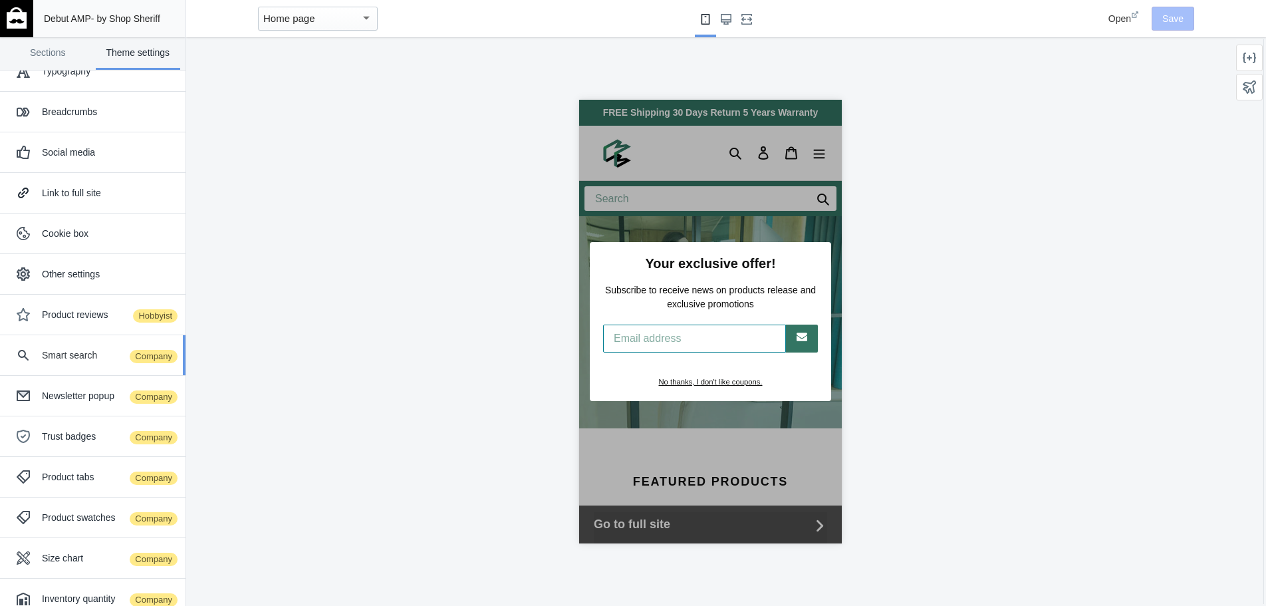
click at [137, 352] on span "Company" at bounding box center [153, 356] width 51 height 16
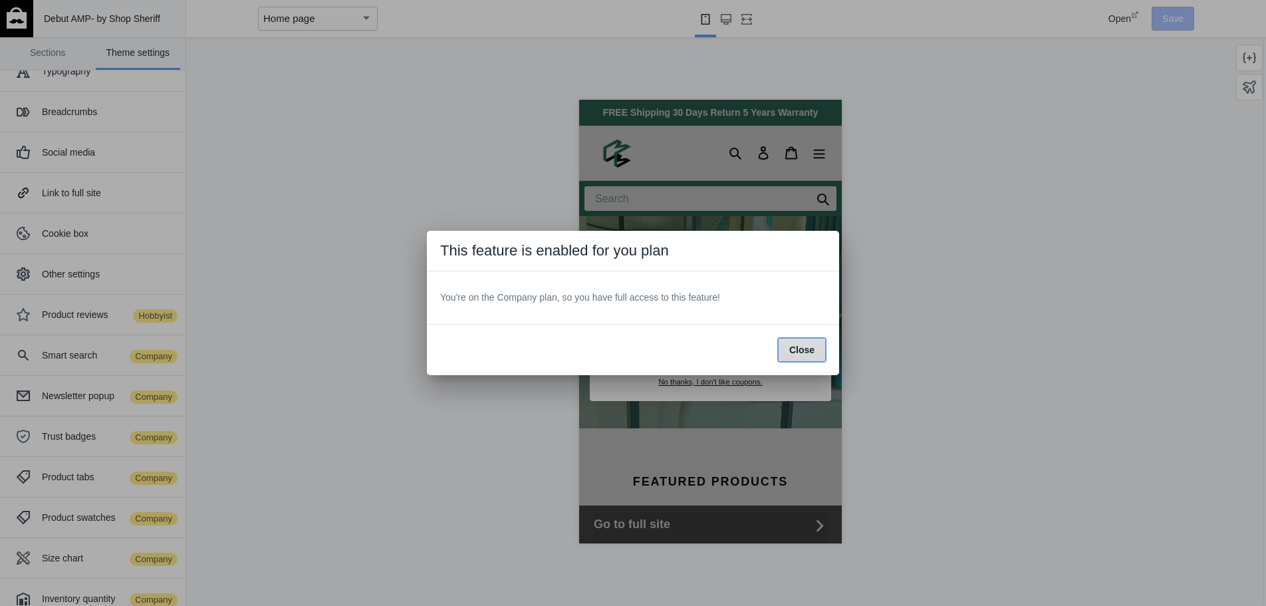
click at [802, 352] on span "Close" at bounding box center [801, 349] width 25 height 11
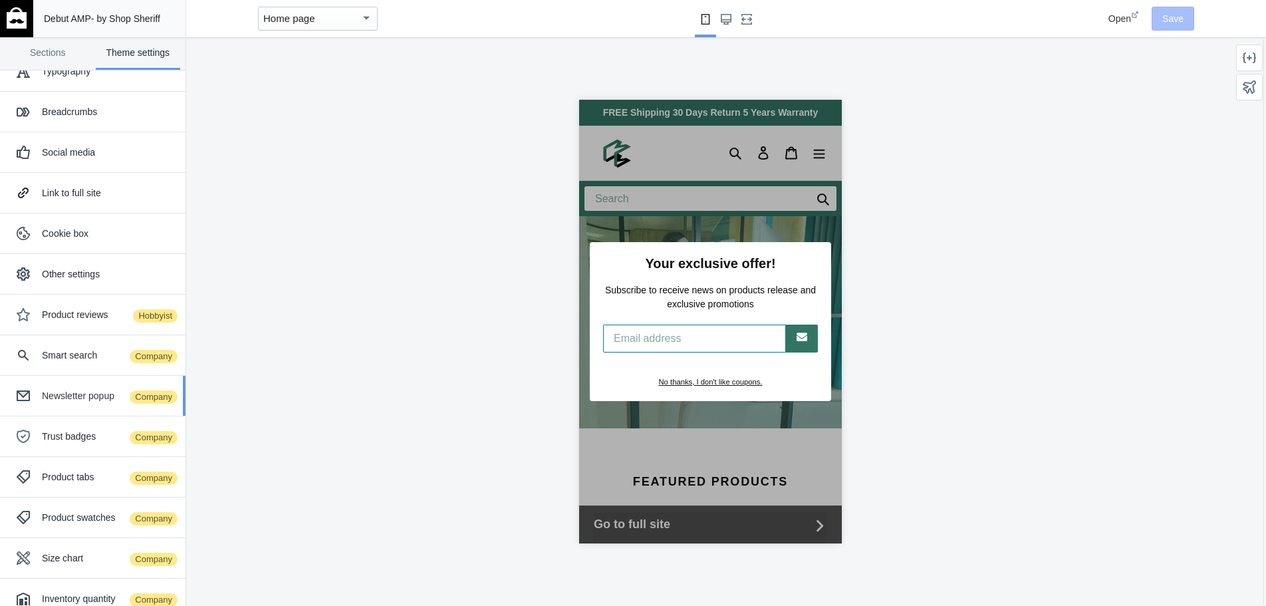
click at [143, 393] on span "Company" at bounding box center [153, 397] width 51 height 16
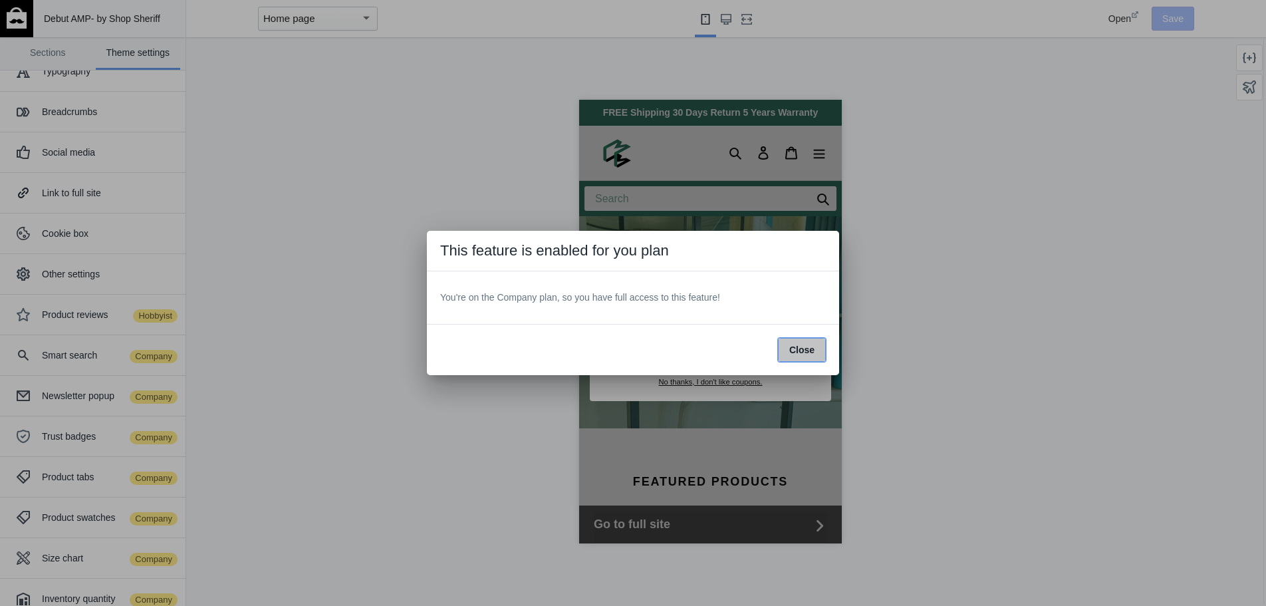
click at [805, 347] on span "Close" at bounding box center [801, 349] width 25 height 11
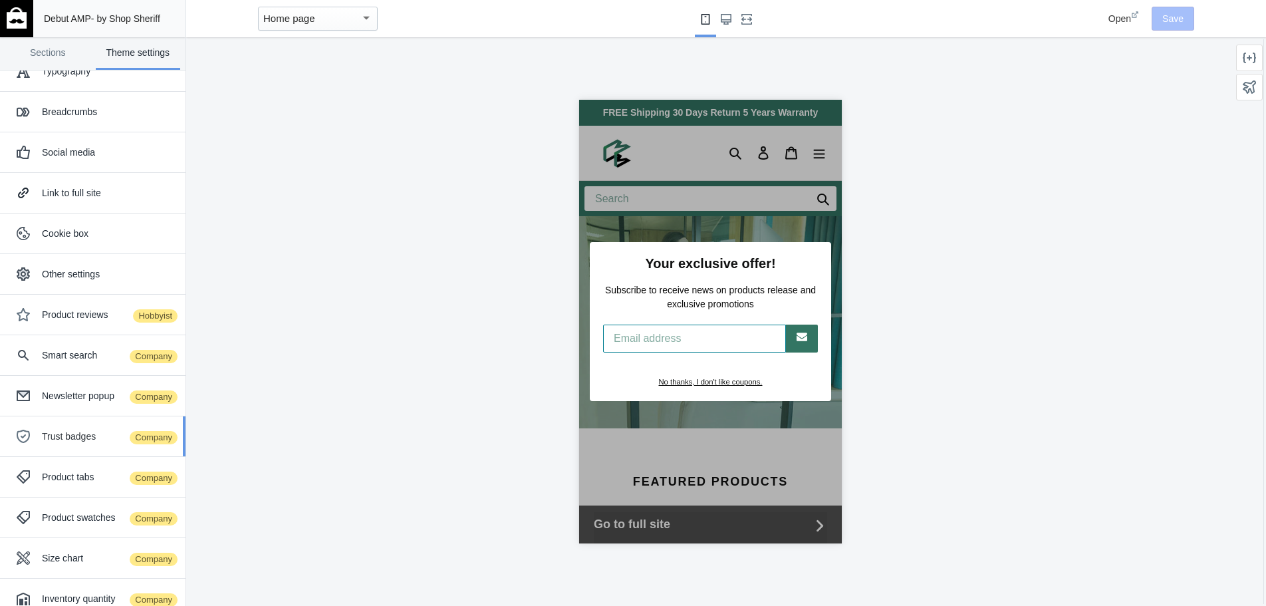
click at [143, 433] on span "Company" at bounding box center [153, 437] width 51 height 16
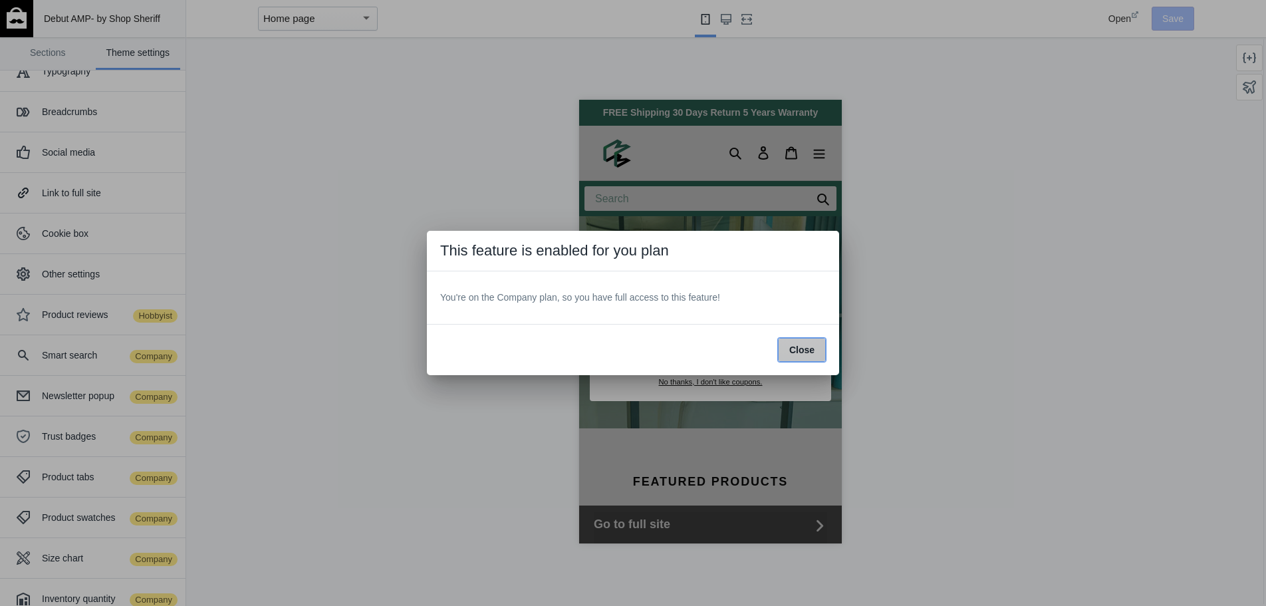
click at [805, 338] on button "Close" at bounding box center [802, 350] width 48 height 24
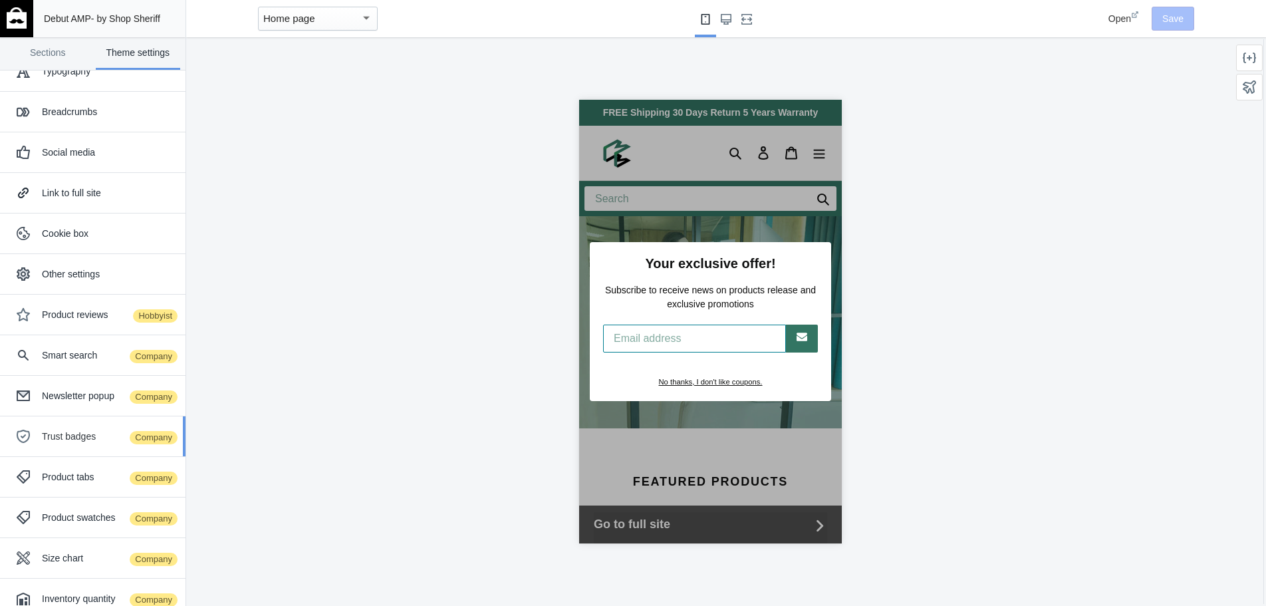
scroll to position [86, 0]
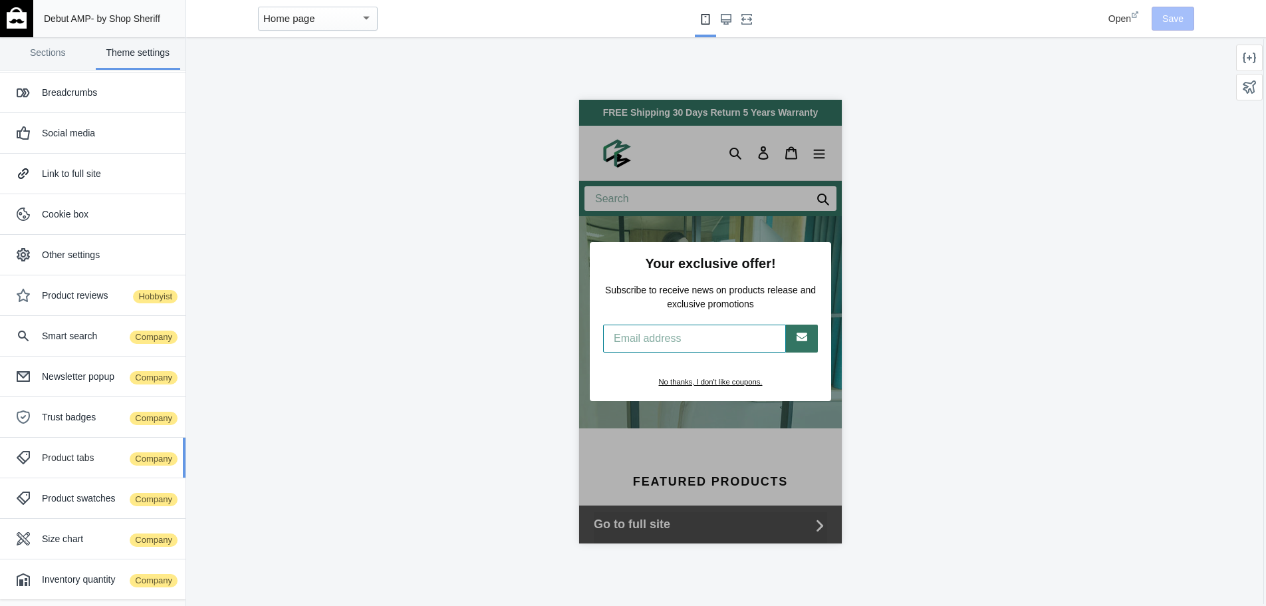
click at [82, 452] on div "Product tabs Company" at bounding box center [109, 457] width 134 height 13
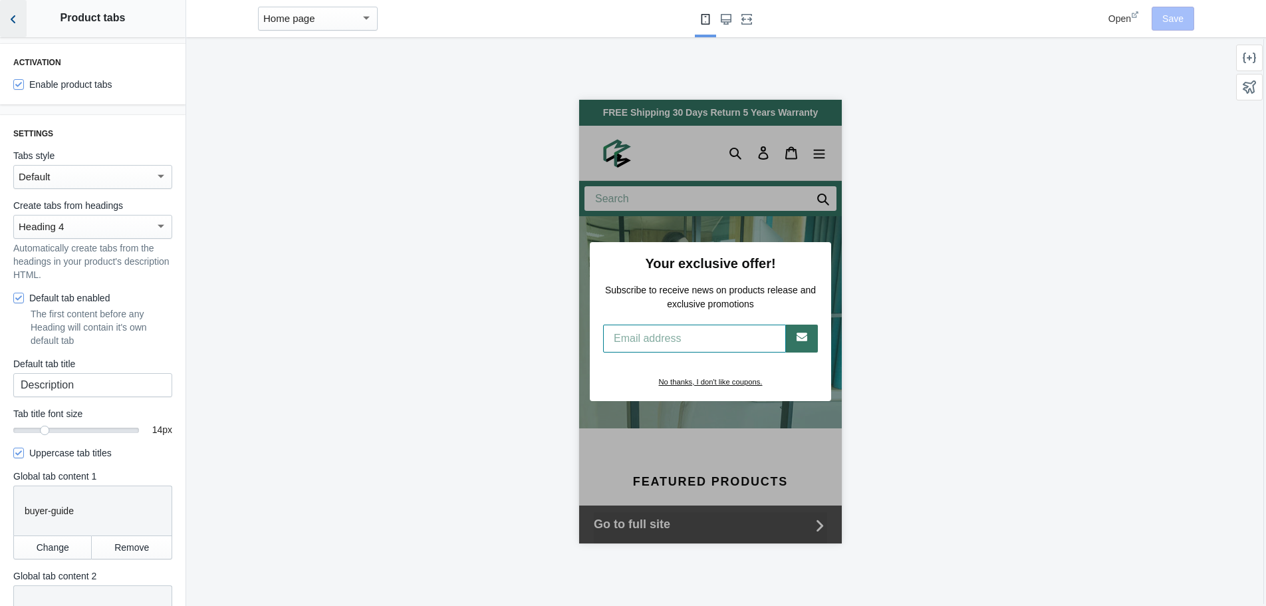
click at [20, 28] on button "Back to sections" at bounding box center [13, 18] width 27 height 37
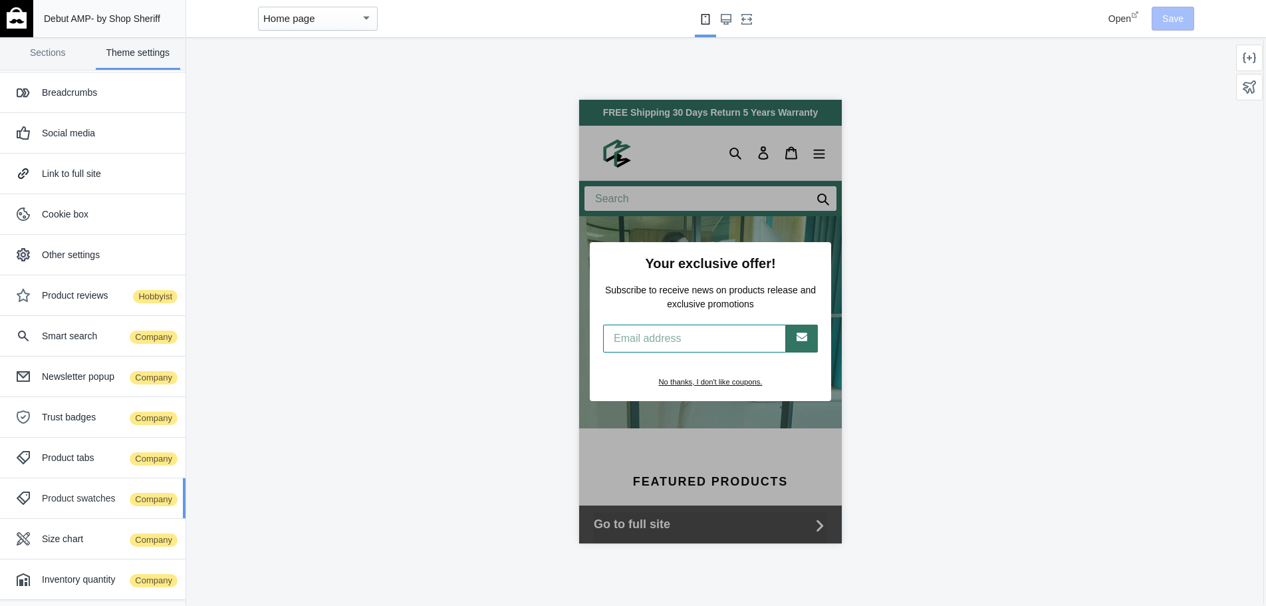
click at [77, 503] on div "Product swatches Company" at bounding box center [109, 497] width 134 height 13
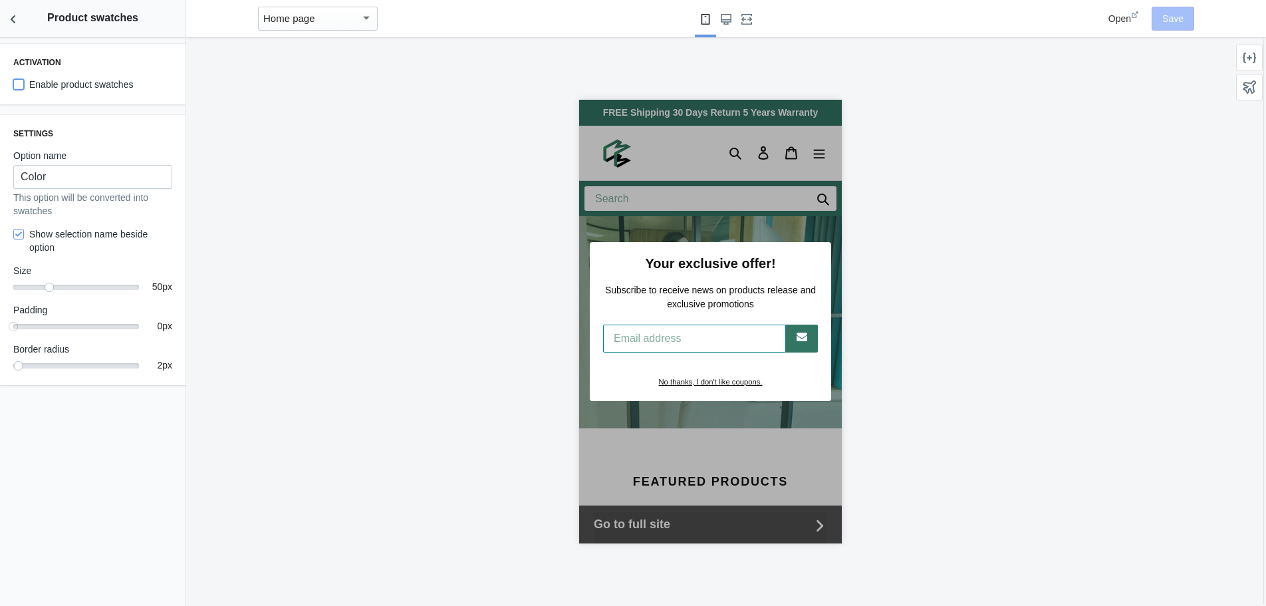
click at [23, 82] on input "Enable product swatches" at bounding box center [18, 84] width 11 height 11
checkbox input "true"
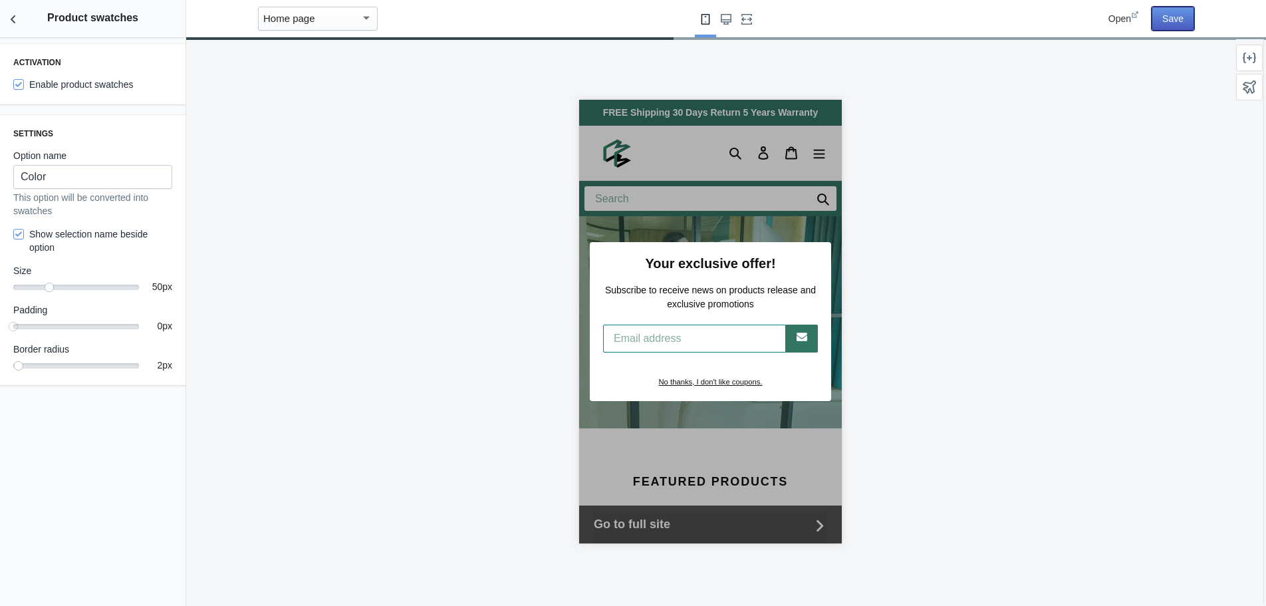
click at [1169, 11] on button "Save" at bounding box center [1172, 19] width 43 height 24
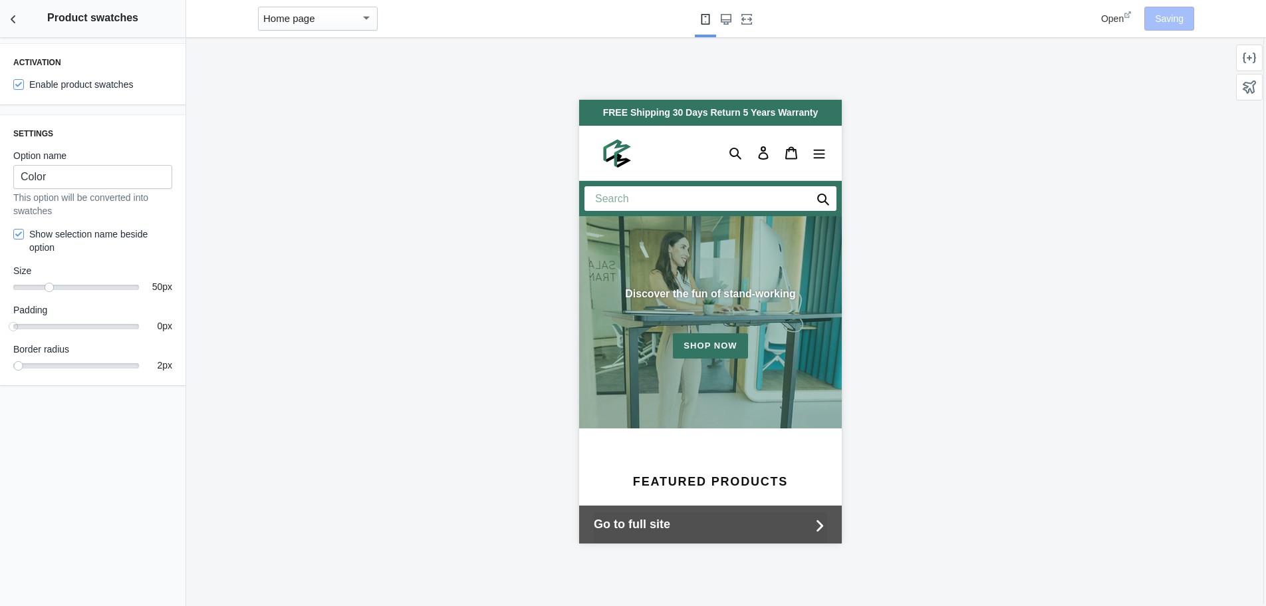
scroll to position [0, 0]
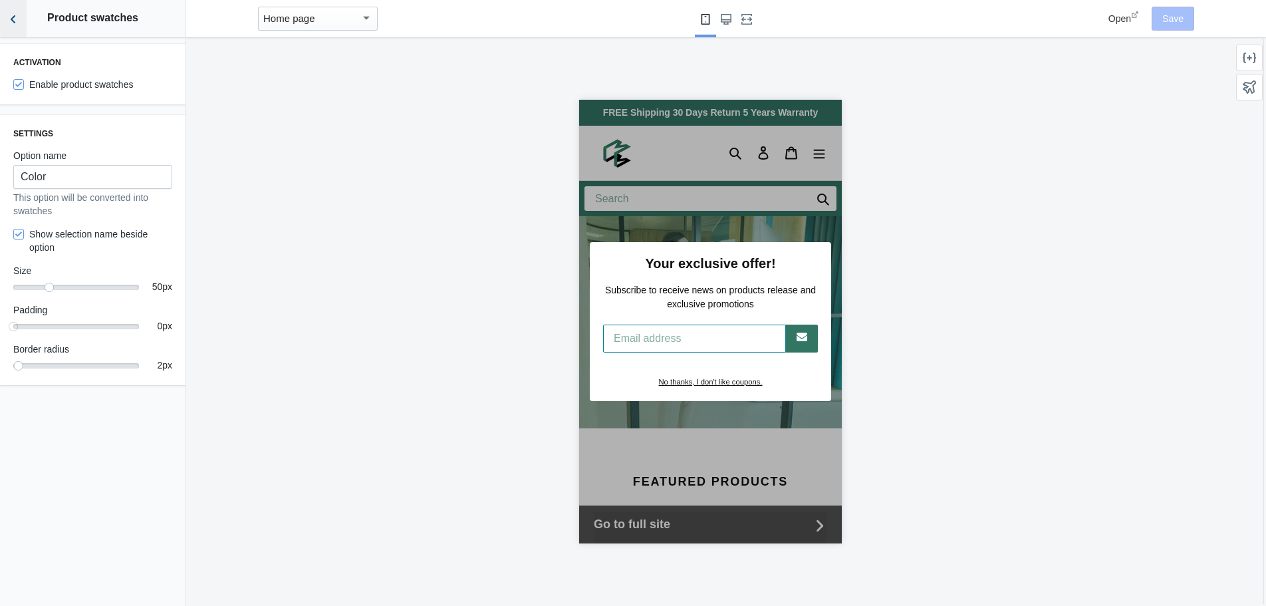
click at [17, 21] on icon "Back to sections" at bounding box center [13, 19] width 13 height 13
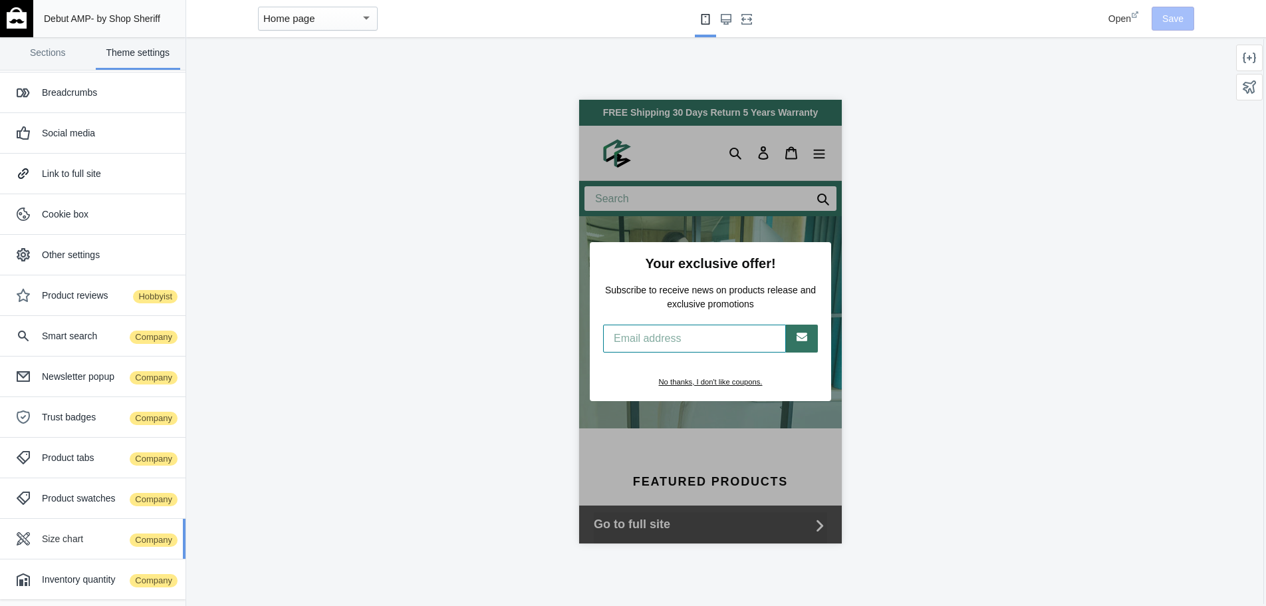
click at [49, 534] on div "Size chart Company" at bounding box center [109, 538] width 134 height 13
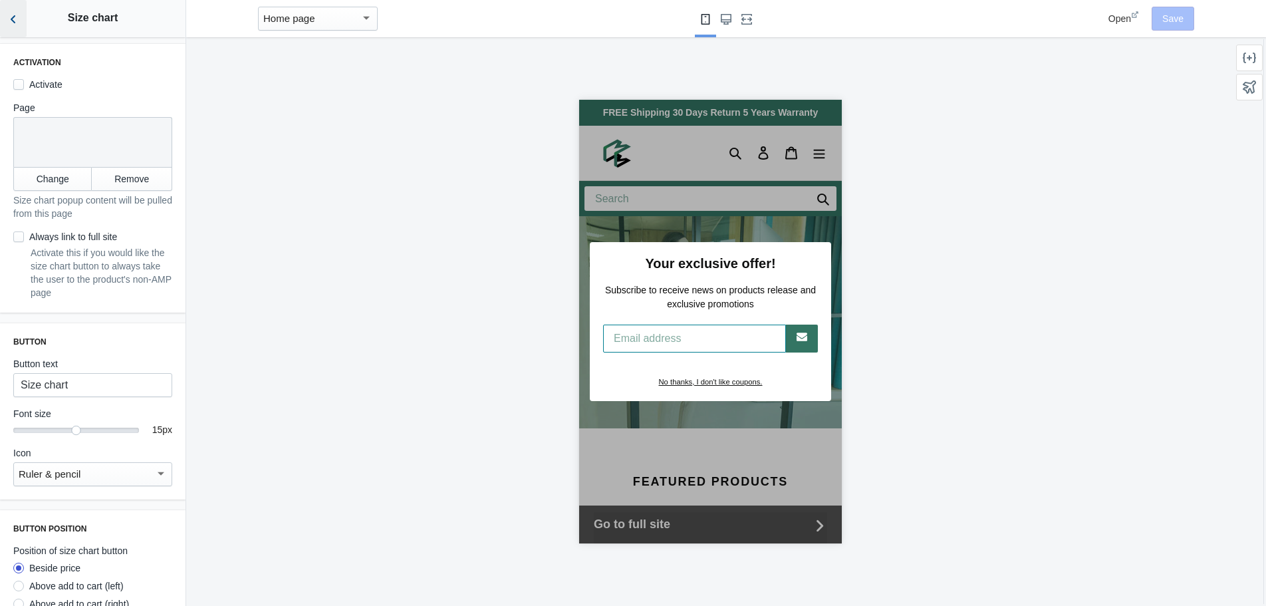
click at [17, 16] on icon "Back to sections" at bounding box center [13, 19] width 13 height 13
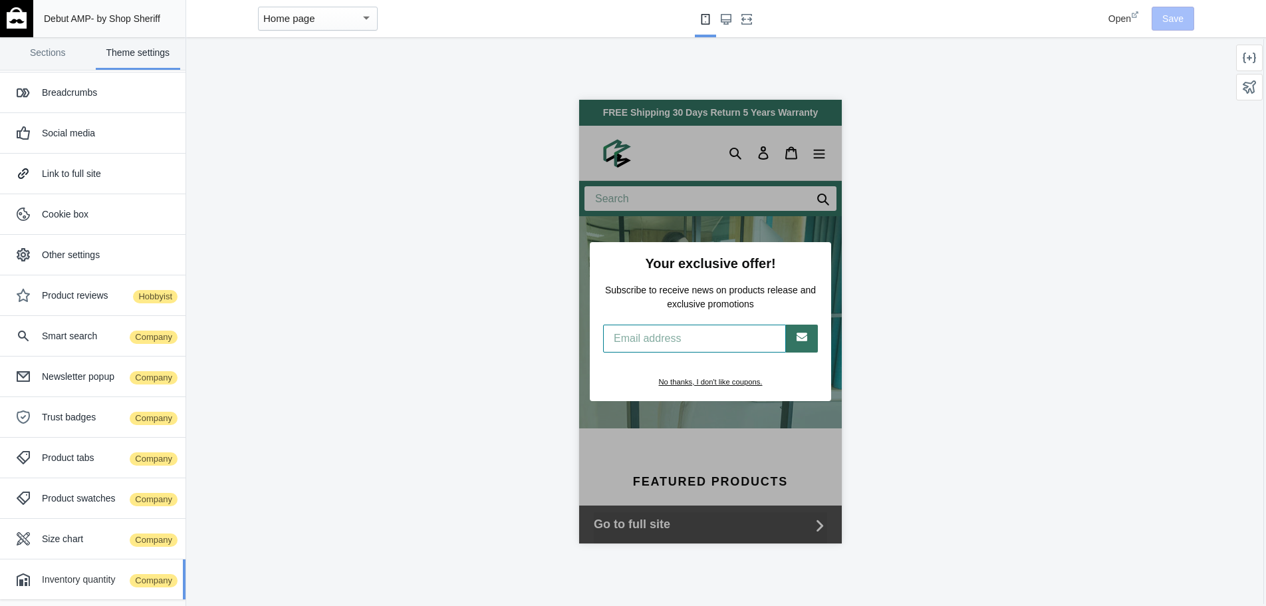
click at [70, 578] on div "Inventory quantity Company" at bounding box center [109, 578] width 134 height 13
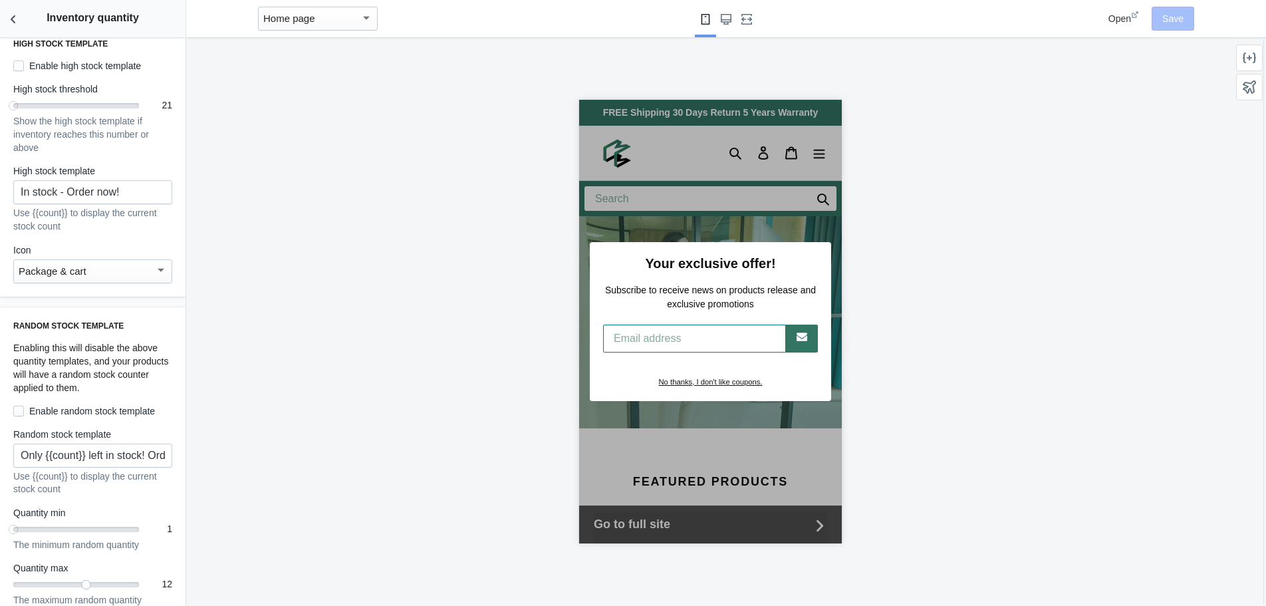
scroll to position [1081, 0]
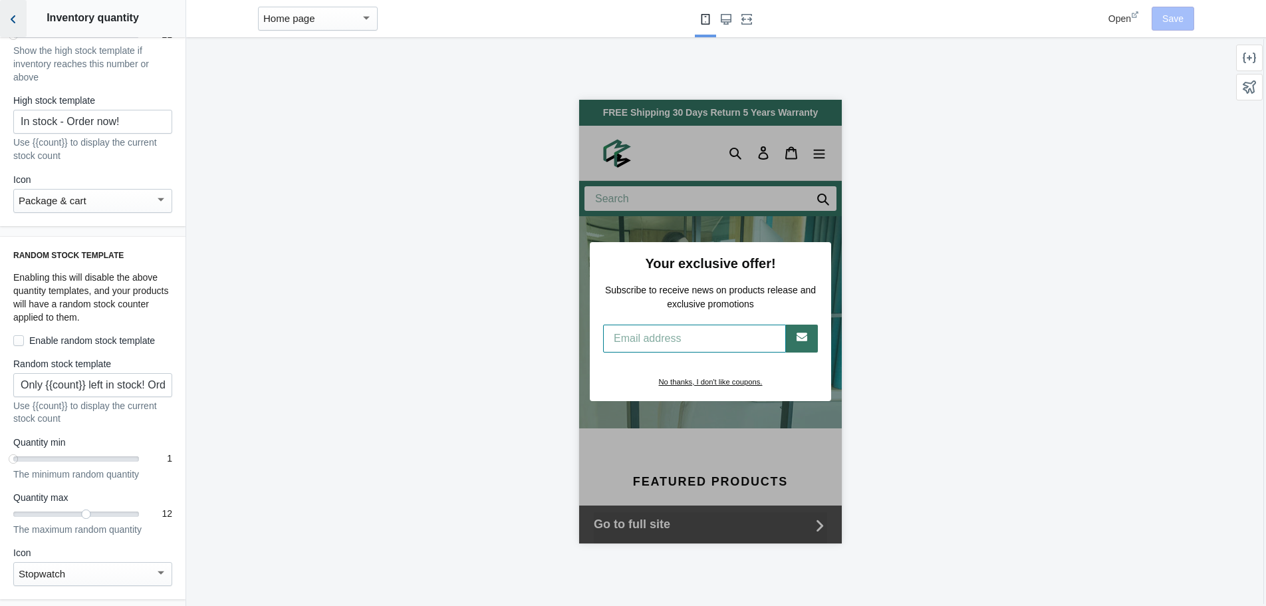
click at [17, 23] on icon "Back to sections" at bounding box center [13, 19] width 13 height 13
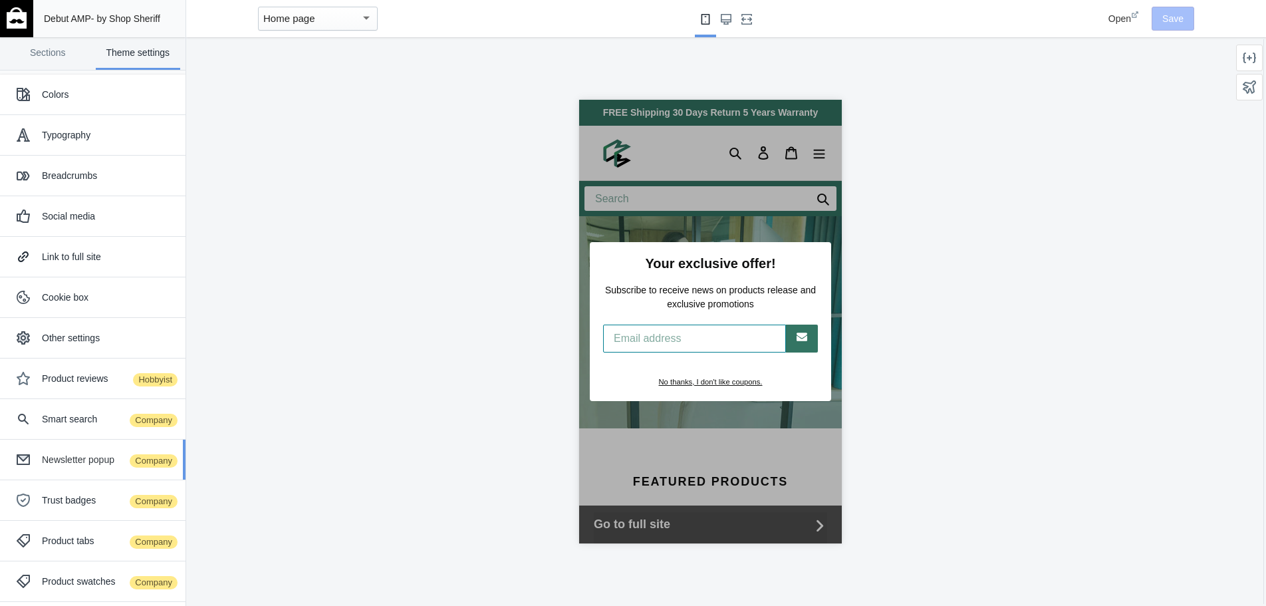
scroll to position [0, 0]
click at [45, 53] on link "Sections" at bounding box center [47, 53] width 85 height 33
